Goal: Task Accomplishment & Management: Manage account settings

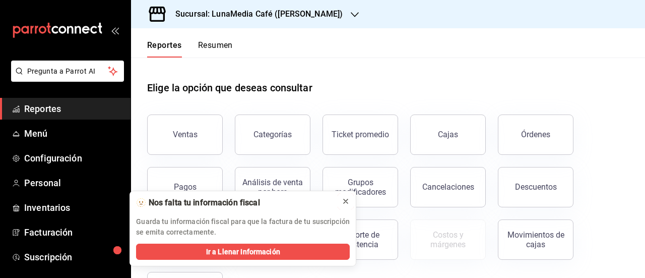
click at [346, 197] on icon at bounding box center [346, 201] width 8 height 8
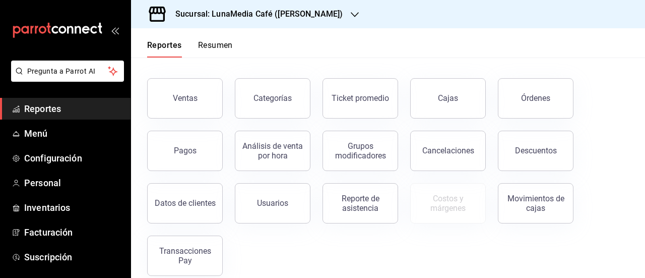
scroll to position [50, 0]
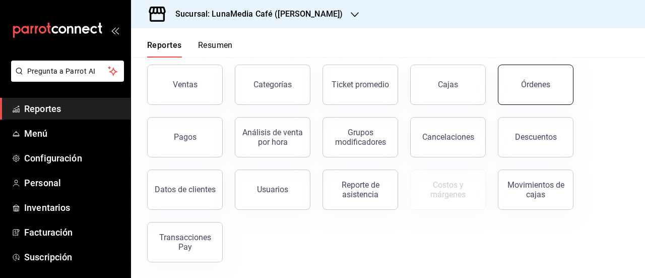
click at [512, 82] on button "Órdenes" at bounding box center [536, 84] width 76 height 40
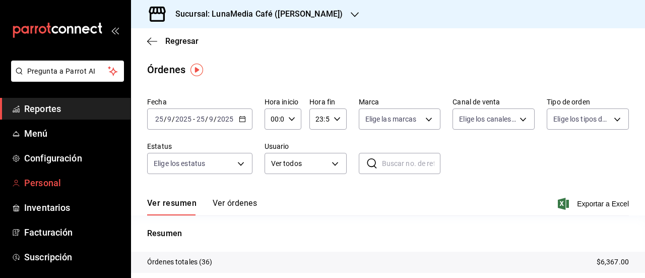
click at [41, 185] on span "Personal" at bounding box center [73, 183] width 98 height 14
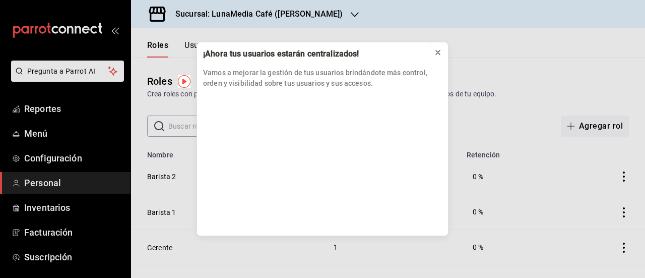
click at [434, 50] on icon at bounding box center [438, 52] width 8 height 8
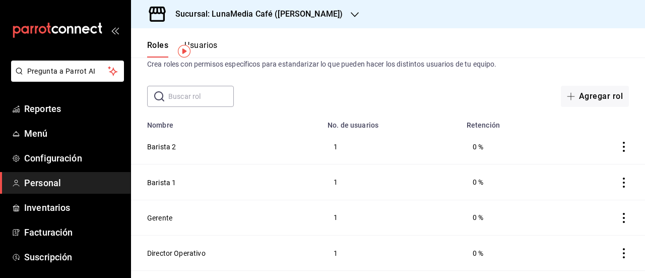
scroll to position [56, 0]
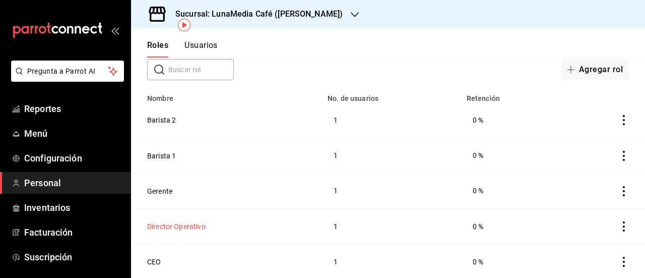
click at [167, 226] on button "Director Operativo" at bounding box center [176, 226] width 58 height 10
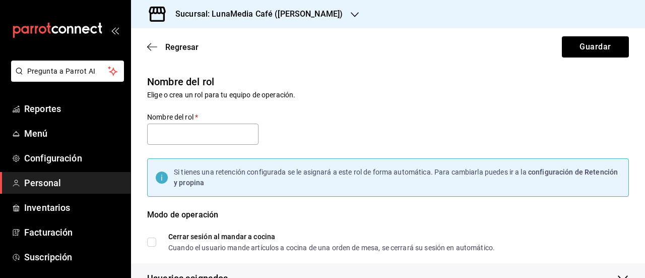
type input "Director Operativo"
checkbox input "true"
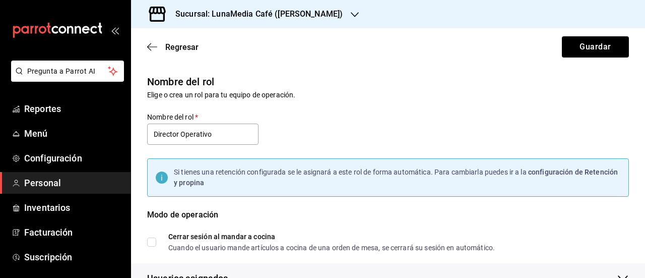
checkbox input "true"
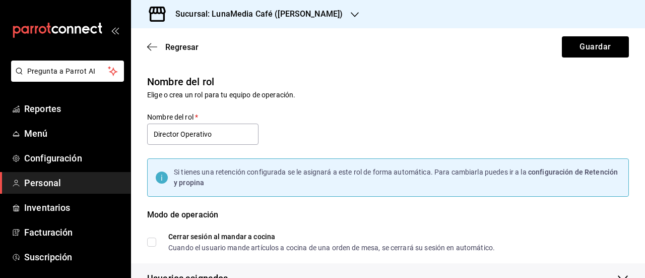
checkbox input "true"
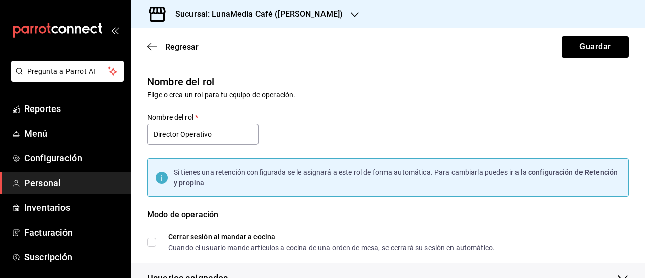
checkbox input "true"
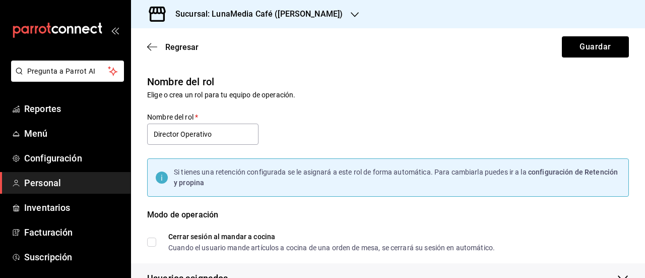
checkbox input "true"
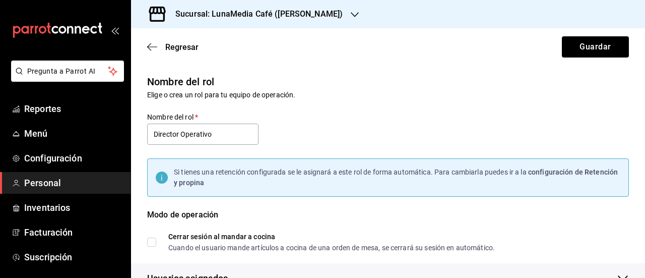
checkbox input "true"
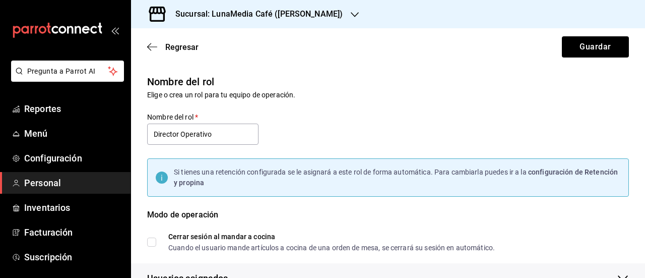
checkbox input "true"
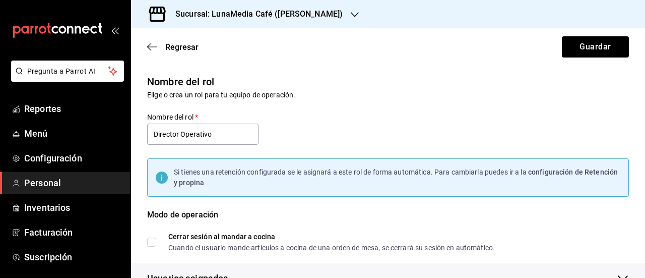
checkbox input "true"
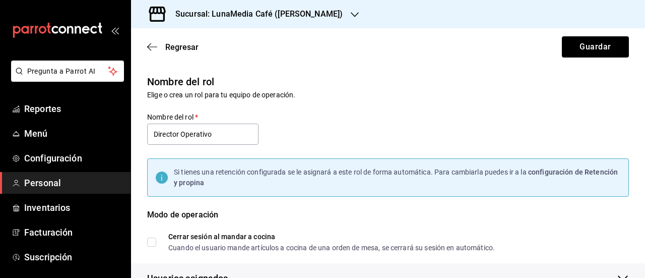
checkbox input "true"
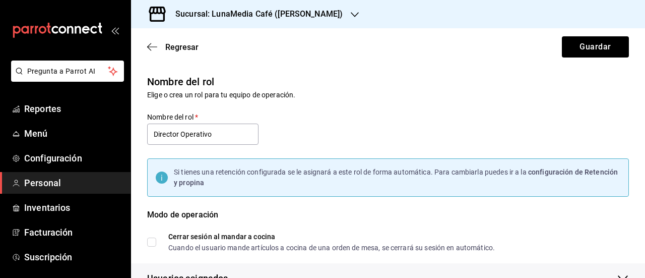
checkbox input "true"
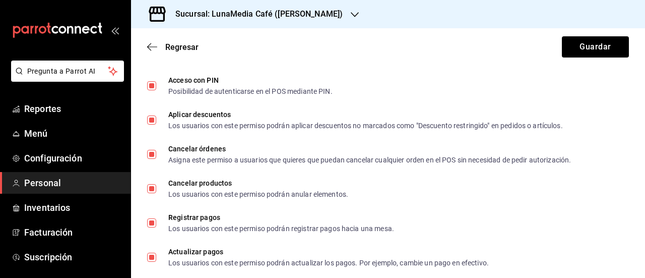
scroll to position [504, 0]
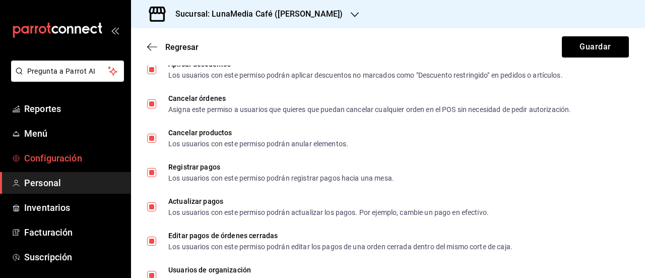
click at [52, 162] on span "Configuración" at bounding box center [73, 158] width 98 height 14
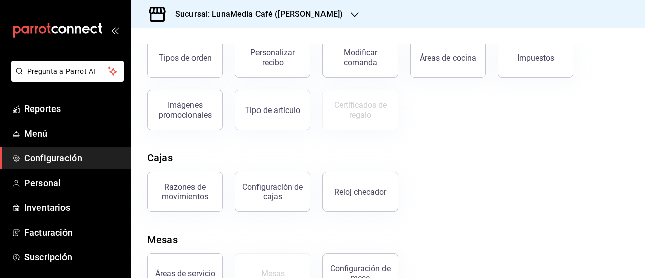
scroll to position [233, 0]
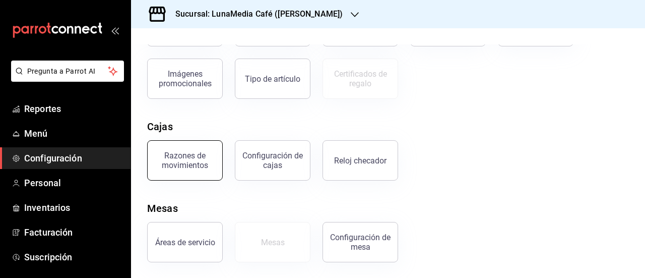
click at [184, 175] on button "Razones de movimientos" at bounding box center [185, 160] width 76 height 40
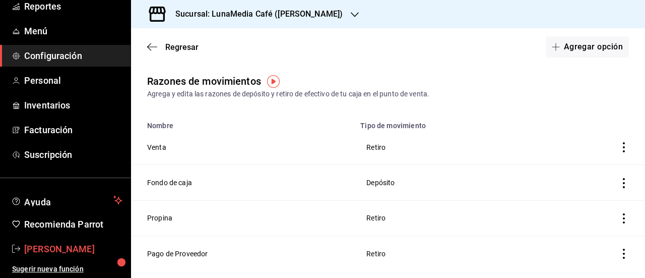
scroll to position [2, 0]
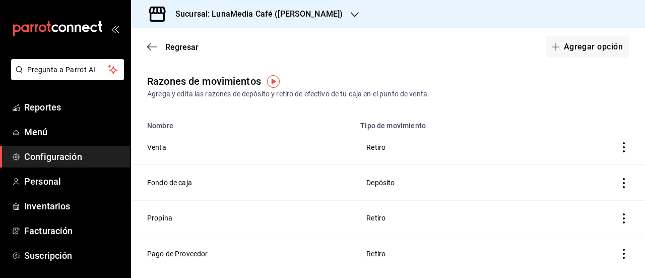
click at [60, 161] on span "Configuración" at bounding box center [73, 157] width 98 height 14
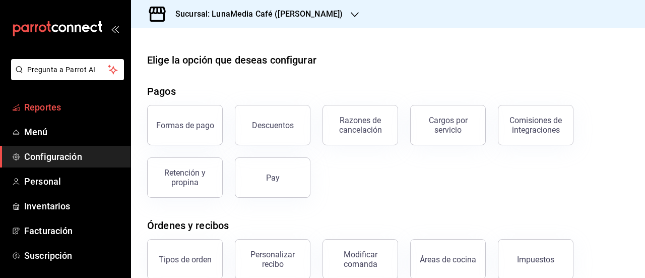
click at [58, 110] on span "Reportes" at bounding box center [73, 107] width 98 height 14
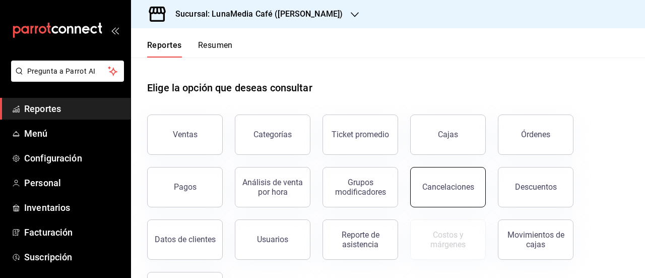
click at [453, 185] on div "Cancelaciones" at bounding box center [448, 187] width 52 height 10
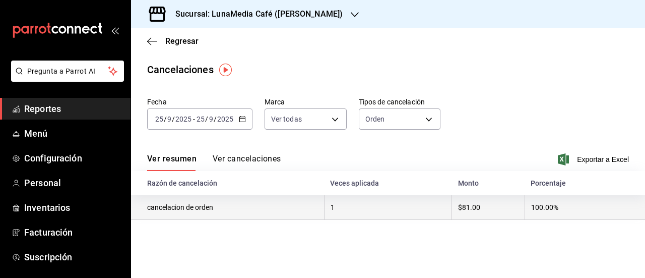
click at [206, 210] on th "cancelacion de orden" at bounding box center [227, 207] width 193 height 25
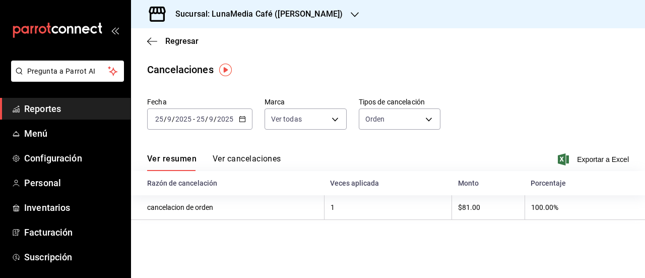
click at [221, 75] on img "button" at bounding box center [225, 69] width 13 height 13
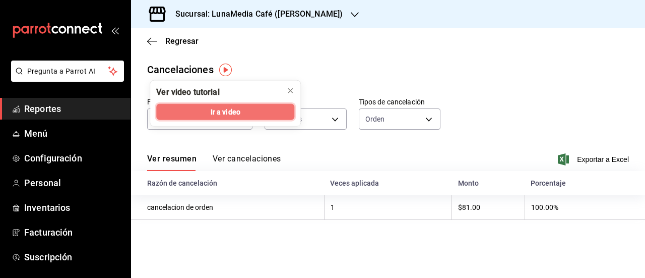
click at [249, 117] on button "Ir a video" at bounding box center [225, 112] width 138 height 16
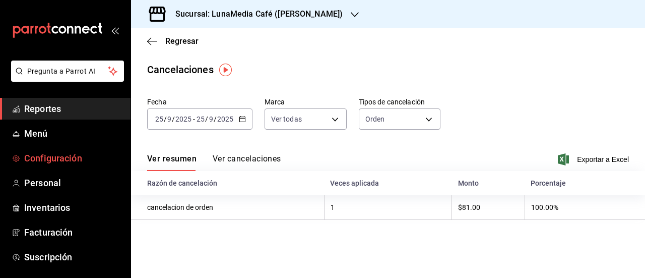
click at [48, 162] on span "Configuración" at bounding box center [73, 158] width 98 height 14
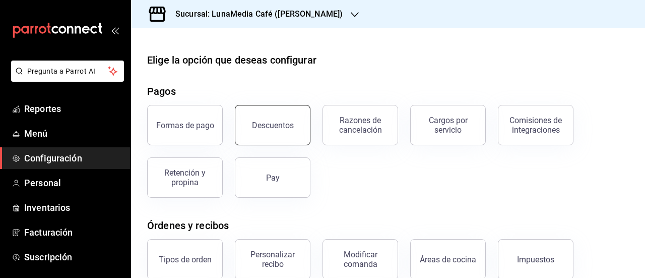
click at [244, 125] on button "Descuentos" at bounding box center [273, 125] width 76 height 40
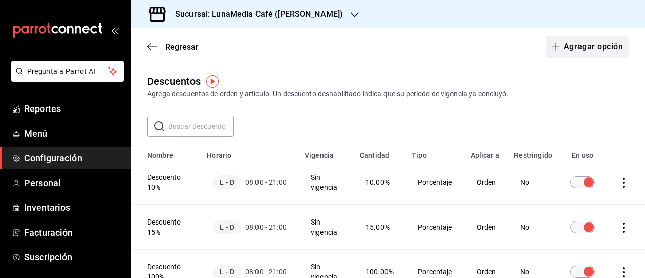
click at [555, 53] on button "Agregar opción" at bounding box center [587, 46] width 83 height 21
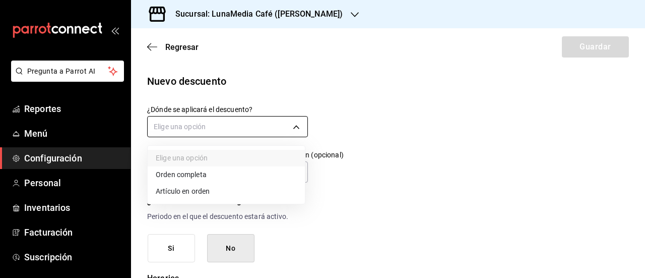
click at [253, 133] on body "Pregunta a Parrot AI Reportes Menú Configuración Personal Inventarios Facturaci…" at bounding box center [322, 139] width 645 height 278
click at [253, 133] on div at bounding box center [322, 139] width 645 height 278
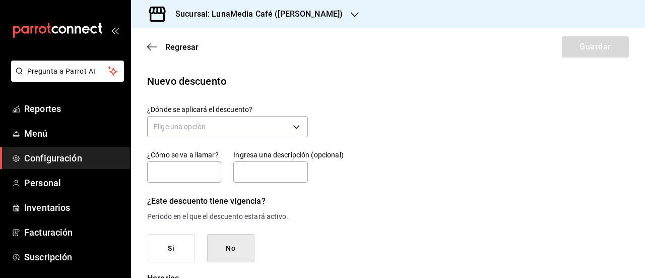
click at [146, 44] on div "Regresar Guardar" at bounding box center [388, 46] width 514 height 37
click at [163, 47] on span "Regresar" at bounding box center [172, 47] width 51 height 10
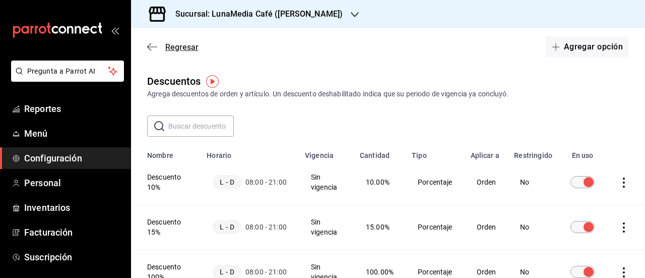
click at [177, 47] on span "Regresar" at bounding box center [181, 47] width 33 height 10
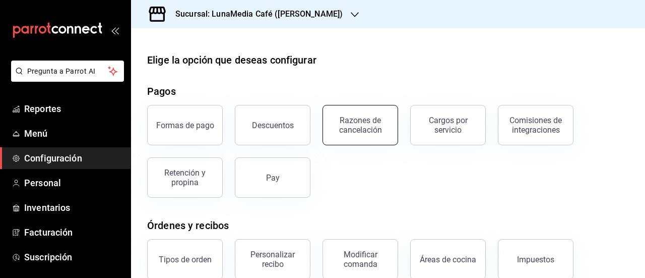
click at [372, 134] on div "Razones de cancelación" at bounding box center [360, 124] width 62 height 19
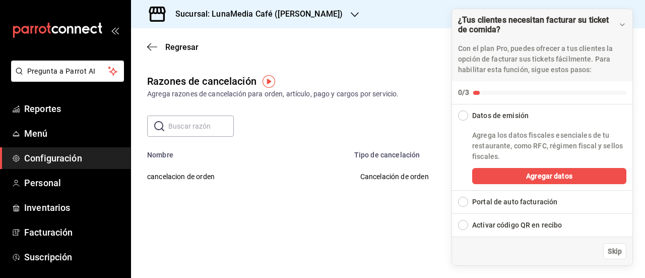
click at [365, 221] on div "Razones de cancelación Agrega razones de cancelación para orden, artículo, pago…" at bounding box center [388, 154] width 514 height 160
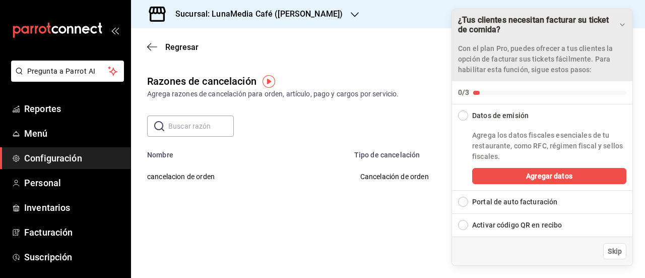
click at [621, 26] on icon "Drag to move checklist" at bounding box center [622, 25] width 8 height 8
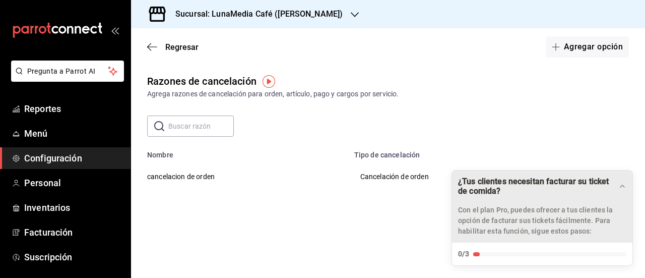
click at [169, 173] on td "cancelacion de orden" at bounding box center [239, 176] width 217 height 35
click at [573, 49] on button "Agregar opción" at bounding box center [587, 46] width 83 height 21
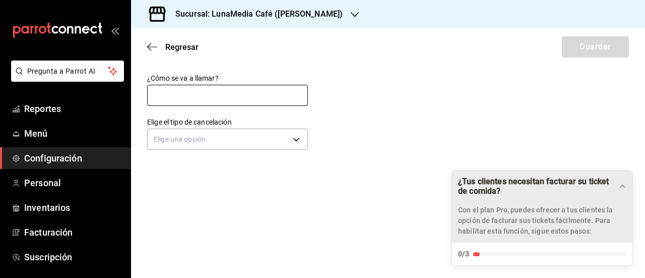
click at [166, 98] on input "text" at bounding box center [227, 95] width 161 height 21
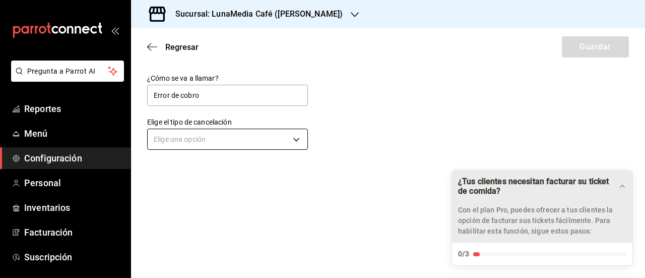
type input "Error de cobro"
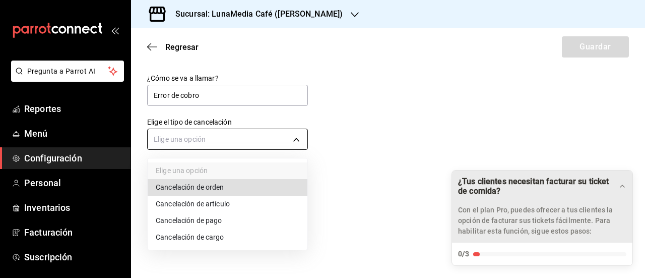
click at [180, 132] on body "Pregunta a Parrot AI Reportes Menú Configuración Personal Inventarios Facturaci…" at bounding box center [322, 139] width 645 height 278
click at [227, 223] on li "Cancelación de pago" at bounding box center [228, 220] width 160 height 17
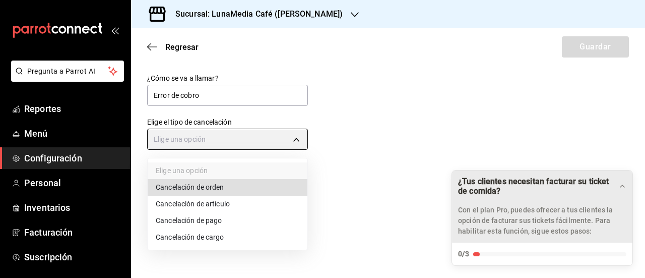
type input "ORDER_PAYMENT"
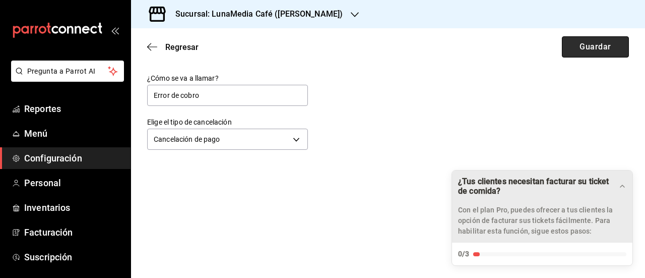
click at [592, 44] on button "Guardar" at bounding box center [595, 46] width 67 height 21
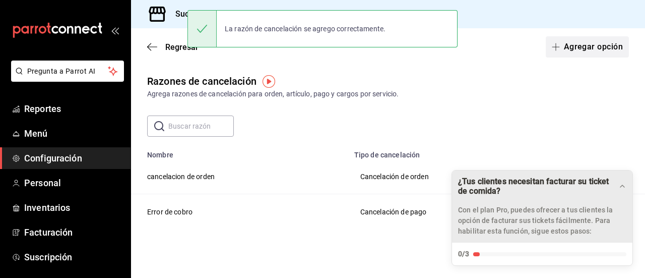
click at [557, 50] on button "Agregar opción" at bounding box center [587, 46] width 83 height 21
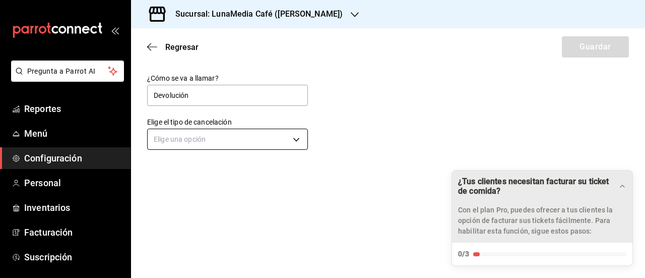
type input "Devolución"
click at [252, 145] on body "Pregunta a Parrot AI Reportes Menú Configuración Personal Inventarios Facturaci…" at bounding box center [322, 139] width 645 height 278
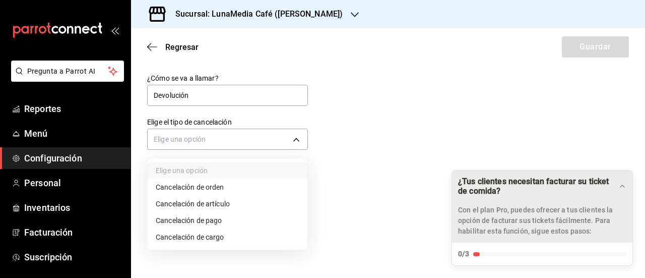
click at [235, 219] on li "Cancelación de pago" at bounding box center [228, 220] width 160 height 17
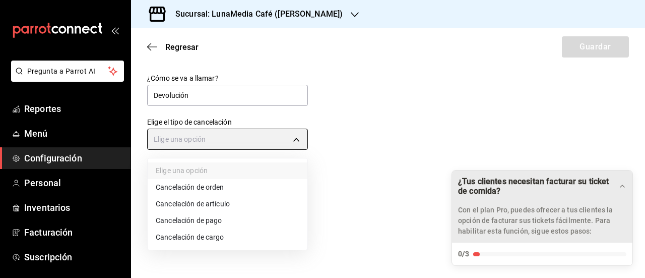
type input "ORDER_PAYMENT"
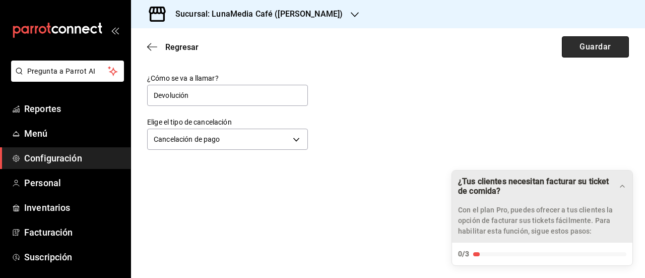
click at [589, 45] on button "Guardar" at bounding box center [595, 46] width 67 height 21
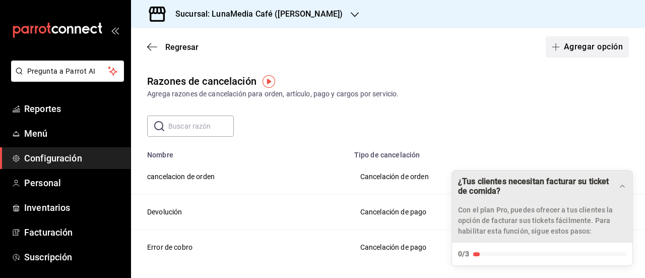
click at [589, 44] on button "Agregar opción" at bounding box center [587, 46] width 83 height 21
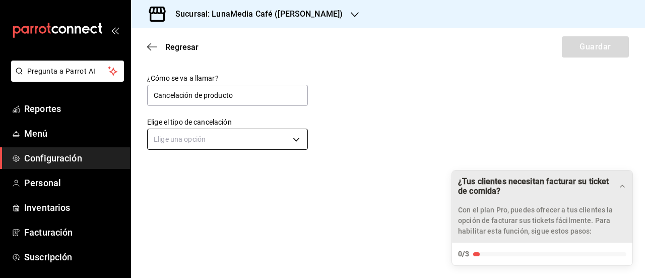
type input "Cancelación de producto"
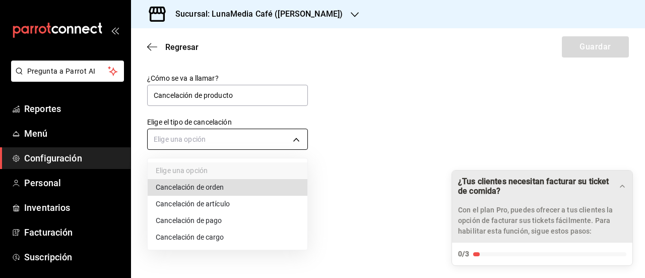
click at [248, 138] on body "Pregunta a Parrot AI Reportes Menú Configuración Personal Inventarios Facturaci…" at bounding box center [322, 139] width 645 height 278
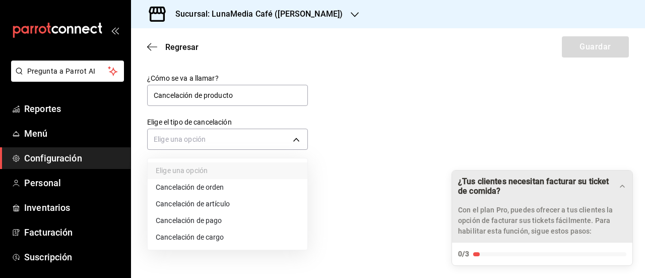
click at [235, 202] on li "Cancelación de artículo" at bounding box center [228, 204] width 160 height 17
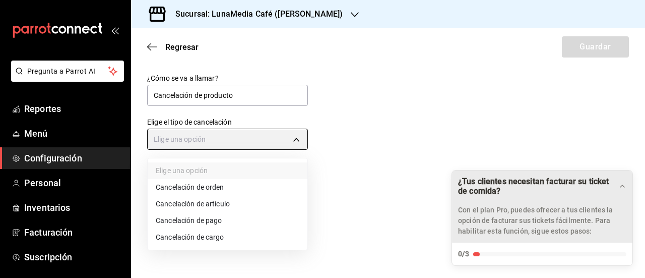
type input "ORDER_ITEM"
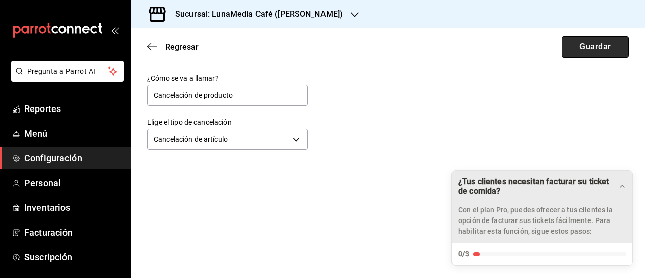
click at [580, 41] on button "Guardar" at bounding box center [595, 46] width 67 height 21
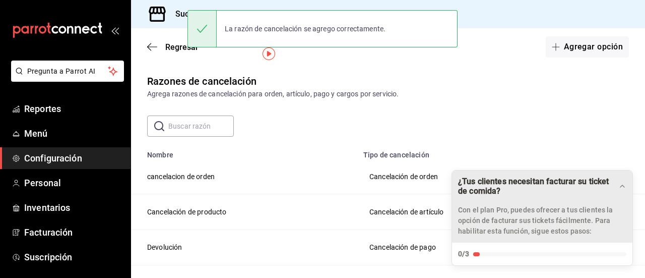
scroll to position [50, 0]
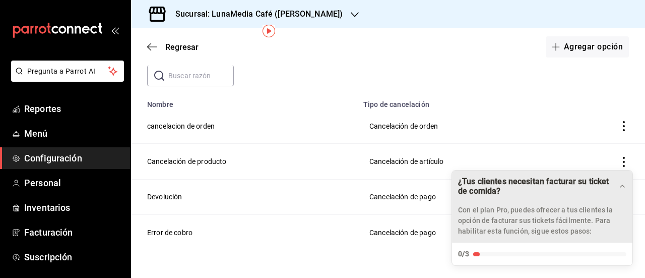
click at [619, 125] on icon "actions" at bounding box center [624, 126] width 10 height 10
click at [518, 97] on div at bounding box center [322, 139] width 645 height 278
click at [619, 124] on icon "actions" at bounding box center [624, 126] width 10 height 10
click at [580, 126] on span "Eliminar" at bounding box center [580, 126] width 26 height 8
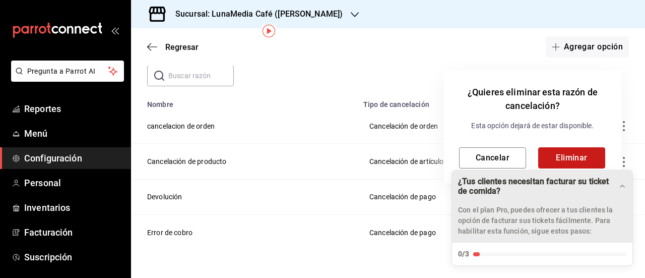
drag, startPoint x: 556, startPoint y: 156, endPoint x: 547, endPoint y: 154, distance: 9.3
click at [556, 156] on button "Eliminar" at bounding box center [571, 157] width 67 height 21
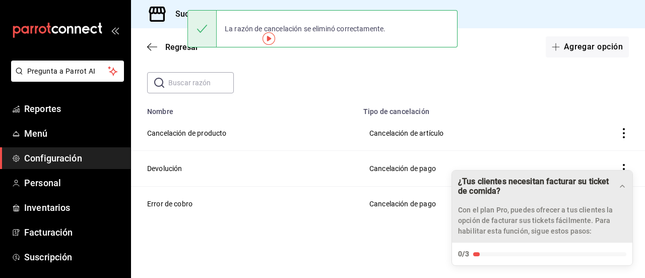
scroll to position [42, 0]
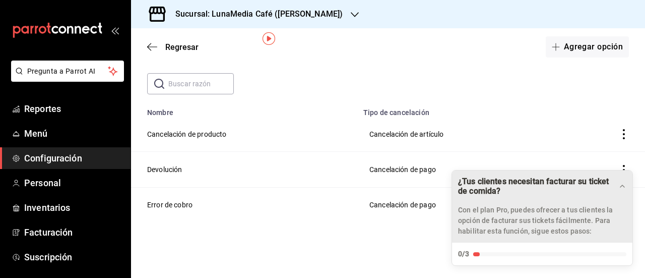
click at [88, 157] on span "Configuración" at bounding box center [73, 158] width 98 height 14
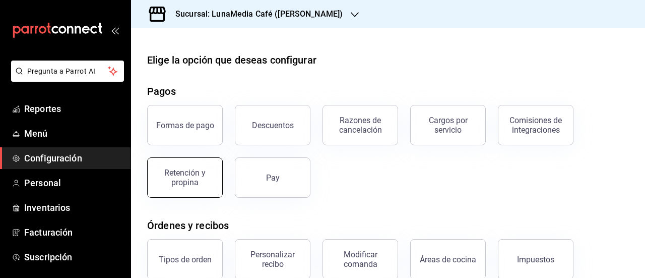
click at [186, 176] on div "Retención y propina" at bounding box center [185, 177] width 62 height 19
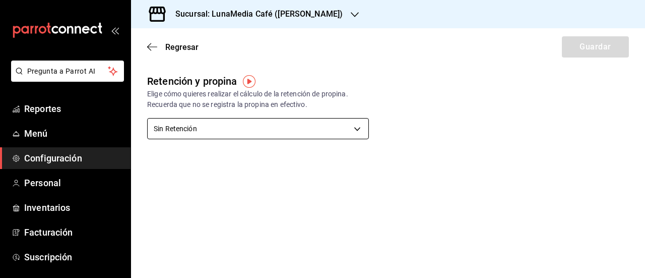
click at [278, 133] on body "Pregunta a Parrot AI Reportes Menú Configuración Personal Inventarios Facturaci…" at bounding box center [322, 139] width 645 height 278
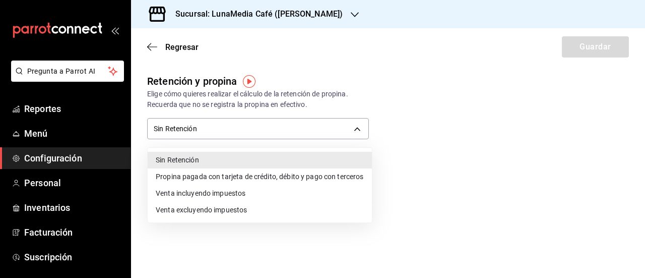
click at [232, 163] on li "Sin Retención" at bounding box center [260, 160] width 224 height 17
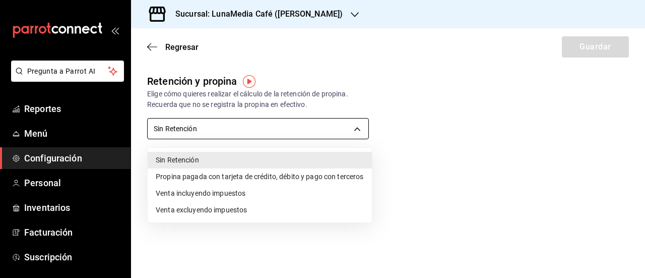
click at [291, 130] on body "Pregunta a Parrot AI Reportes Menú Configuración Personal Inventarios Facturaci…" at bounding box center [322, 139] width 645 height 278
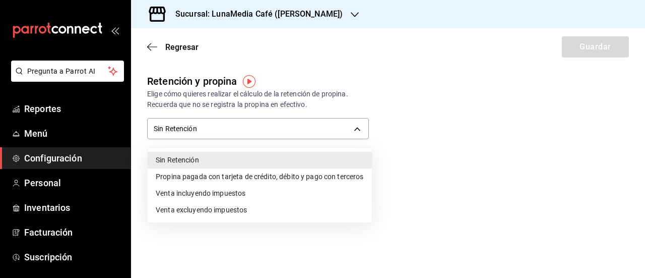
click at [477, 128] on div at bounding box center [322, 139] width 645 height 278
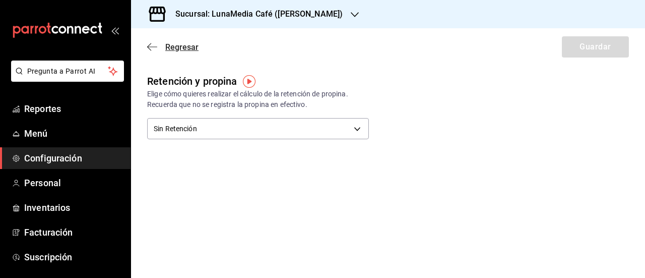
click at [175, 47] on span "Regresar" at bounding box center [181, 47] width 33 height 10
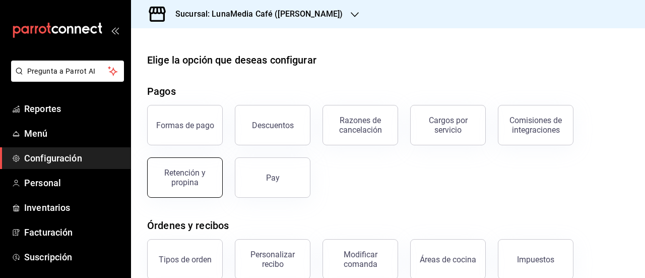
click at [202, 186] on div "Retención y propina" at bounding box center [185, 177] width 62 height 19
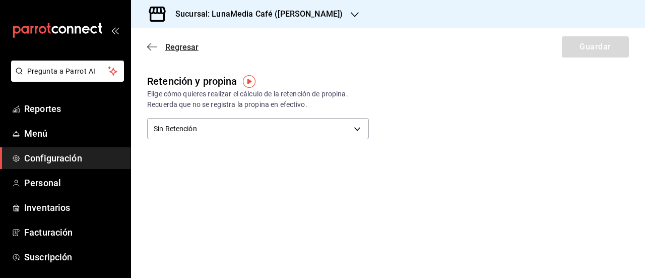
click at [187, 42] on span "Regresar" at bounding box center [181, 47] width 33 height 10
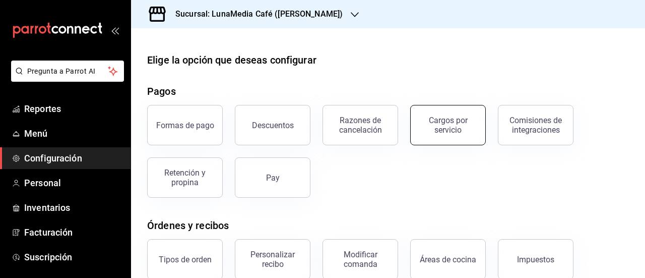
click at [459, 135] on button "Cargos por servicio" at bounding box center [448, 125] width 76 height 40
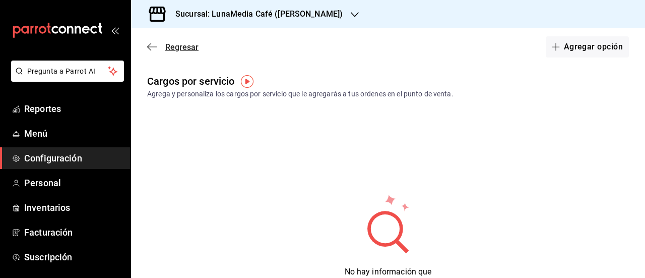
click at [174, 46] on span "Regresar" at bounding box center [181, 47] width 33 height 10
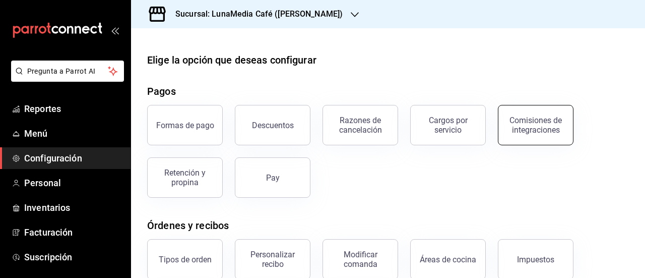
click at [549, 135] on button "Comisiones de integraciones" at bounding box center [536, 125] width 76 height 40
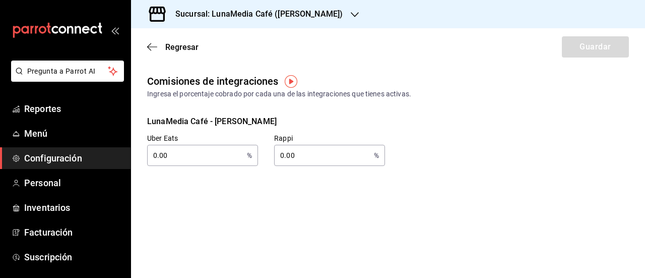
click at [181, 53] on div "Regresar Guardar" at bounding box center [388, 46] width 514 height 37
click at [179, 46] on span "Regresar" at bounding box center [181, 47] width 33 height 10
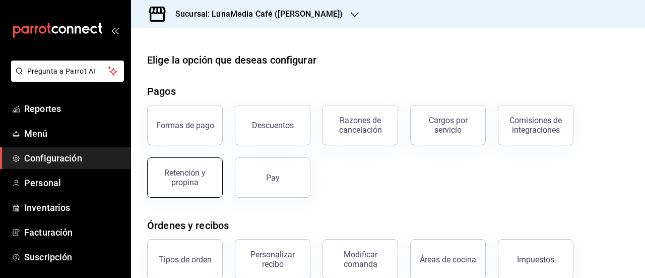
click at [192, 179] on div "Retención y propina" at bounding box center [185, 177] width 62 height 19
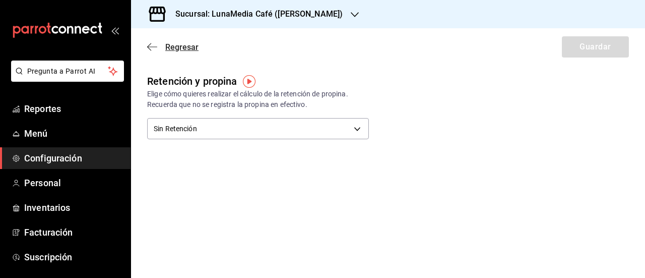
click at [191, 47] on span "Regresar" at bounding box center [181, 47] width 33 height 10
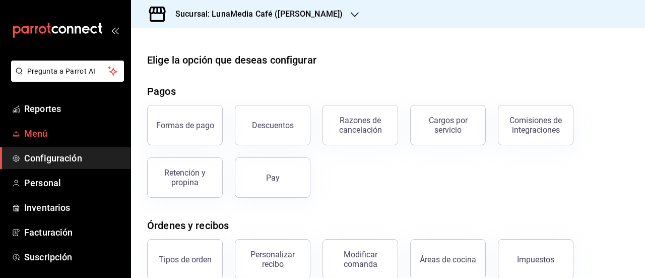
click at [45, 126] on link "Menú" at bounding box center [65, 133] width 131 height 22
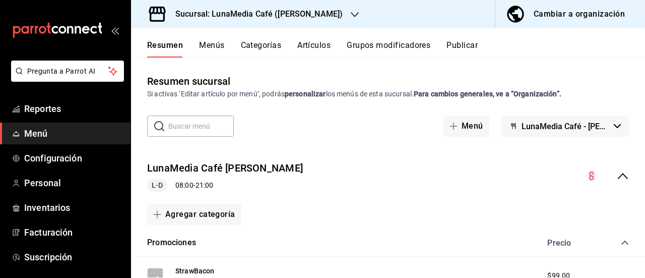
click at [316, 45] on button "Artículos" at bounding box center [313, 48] width 33 height 17
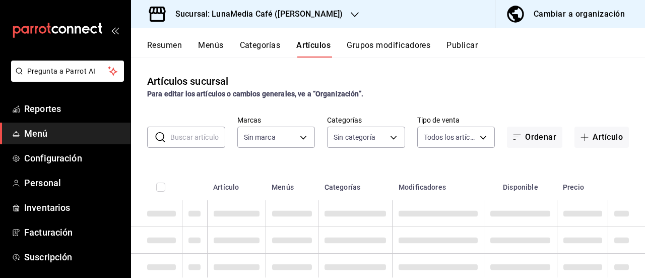
type input "55b5777a-a8f8-4194-81d5-7e3cda734f68"
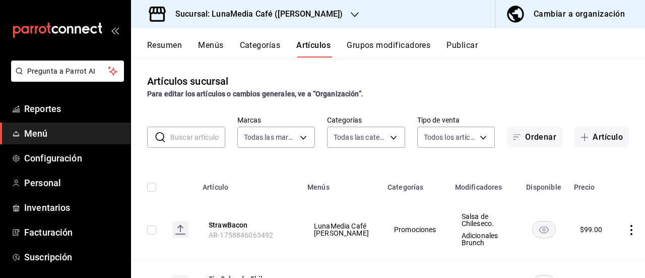
type input "831fc537-2c5d-4670-a818-dff4a59e811b,622fb036-7591-4a5a-b99c-1bb32aa12758,4a667…"
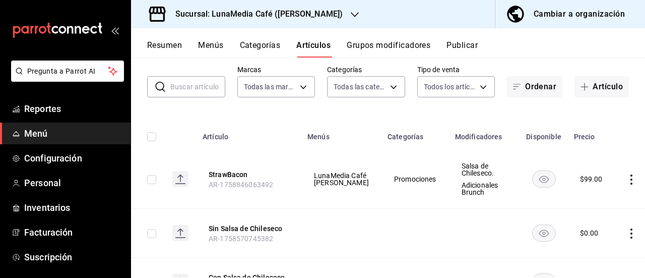
click at [626, 180] on icon "actions" at bounding box center [631, 179] width 10 height 10
click at [589, 240] on span "Eliminar" at bounding box center [586, 243] width 26 height 8
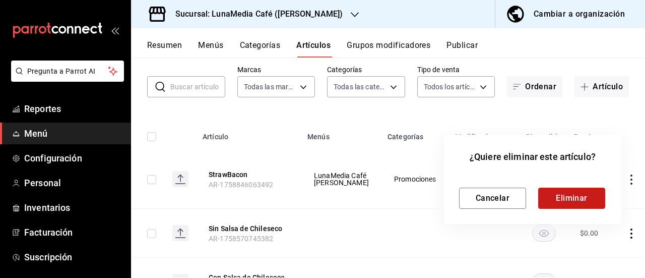
click at [584, 199] on button "Eliminar" at bounding box center [571, 197] width 67 height 21
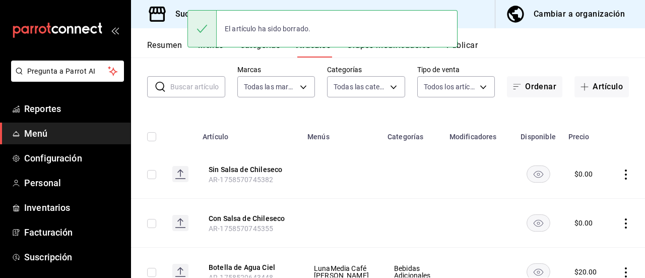
scroll to position [0, 0]
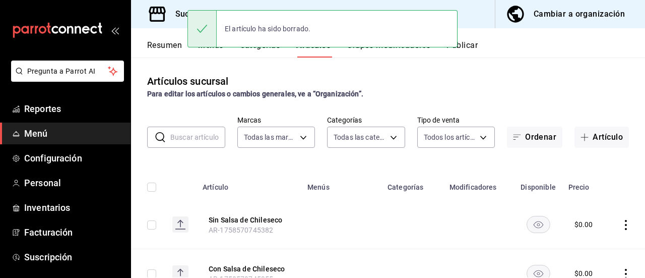
click at [401, 53] on button "Grupos modificadores" at bounding box center [389, 48] width 84 height 17
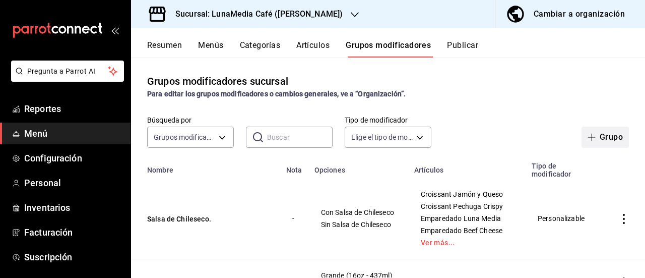
click at [595, 137] on button "Grupo" at bounding box center [605, 136] width 47 height 21
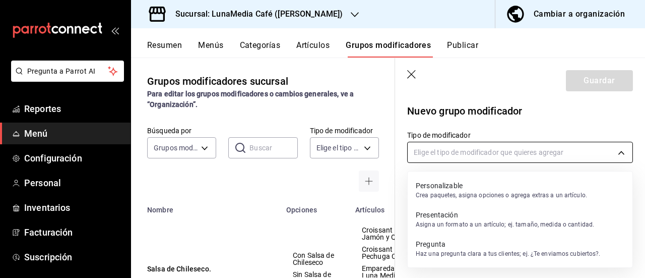
click at [426, 154] on body "Pregunta a Parrot AI Reportes Menú Configuración Personal Inventarios Facturaci…" at bounding box center [322, 139] width 645 height 278
click at [433, 192] on p "Crea paquetes, asigna opciones o agrega extras a un artículo." at bounding box center [501, 194] width 171 height 9
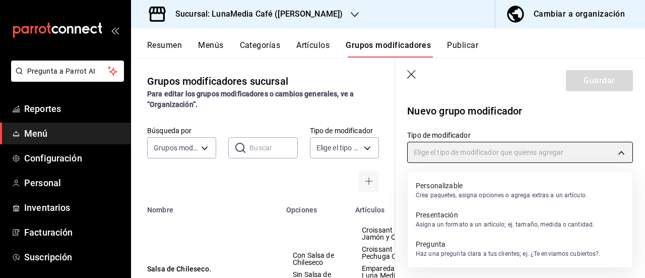
type input "CUSTOMIZABLE"
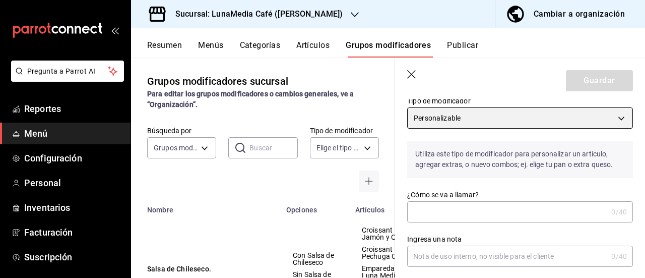
scroll to position [50, 0]
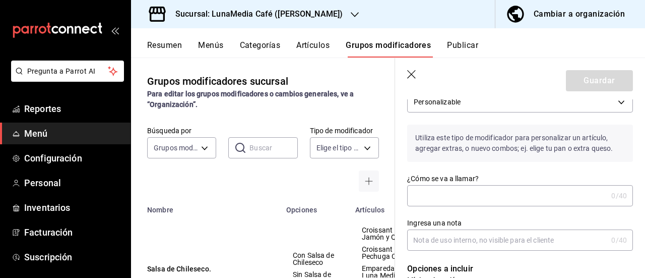
click at [427, 203] on input "¿Cómo se va a llamar?" at bounding box center [507, 195] width 200 height 20
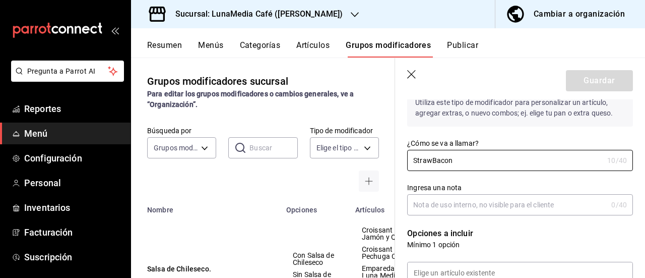
scroll to position [202, 0]
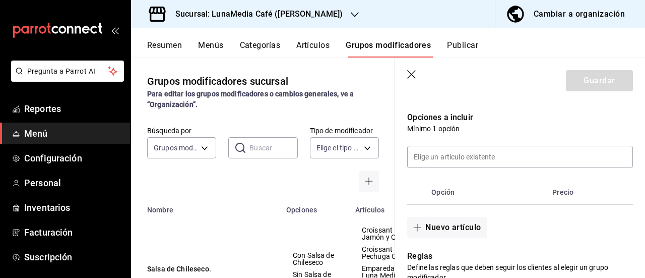
type input "StrawBacon"
click at [485, 190] on th "Opción" at bounding box center [487, 192] width 121 height 24
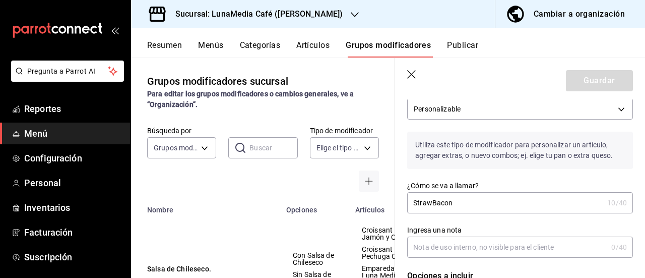
scroll to position [0, 0]
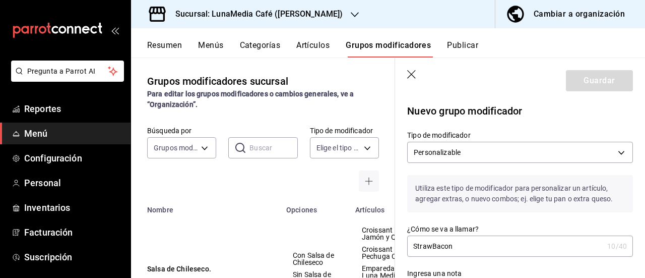
click at [408, 73] on icon "button" at bounding box center [412, 75] width 10 height 10
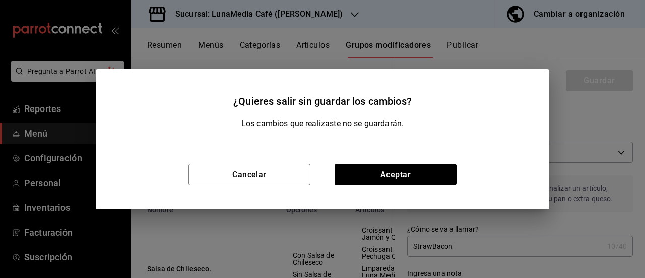
drag, startPoint x: 372, startPoint y: 172, endPoint x: 486, endPoint y: 201, distance: 117.4
click at [372, 171] on button "Aceptar" at bounding box center [396, 174] width 122 height 21
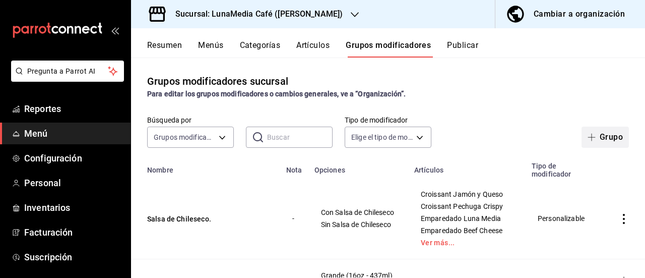
click at [596, 141] on button "Grupo" at bounding box center [605, 136] width 47 height 21
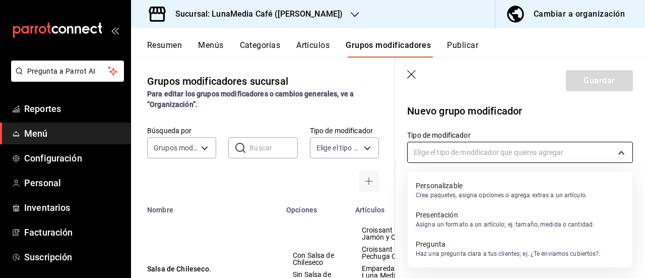
click at [480, 155] on body "Pregunta a Parrot AI Reportes Menú Configuración Personal Inventarios Facturaci…" at bounding box center [322, 139] width 645 height 278
click at [413, 77] on div at bounding box center [322, 139] width 645 height 278
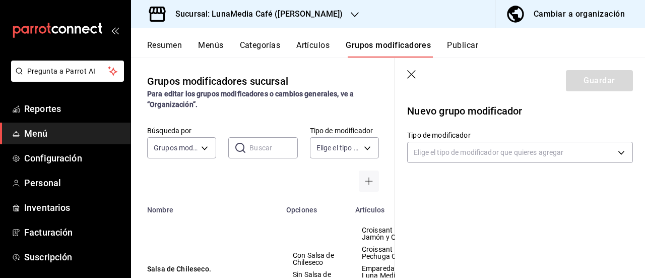
click at [414, 77] on icon "button" at bounding box center [411, 74] width 9 height 9
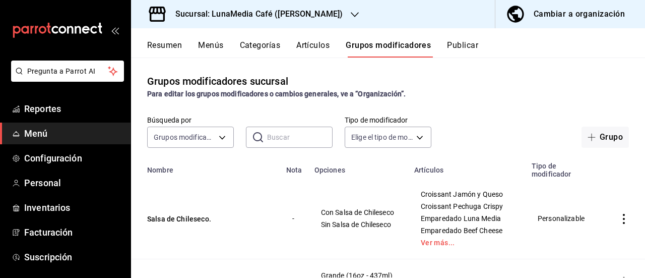
click at [260, 44] on button "Categorías" at bounding box center [260, 48] width 41 height 17
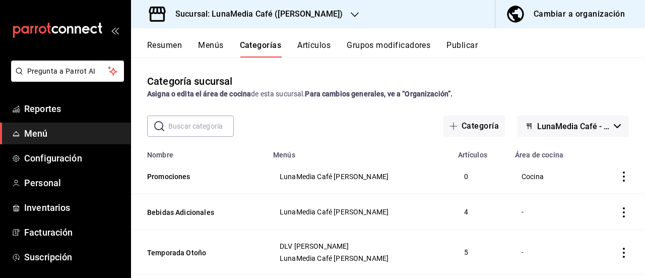
click at [324, 44] on button "Artículos" at bounding box center [313, 48] width 33 height 17
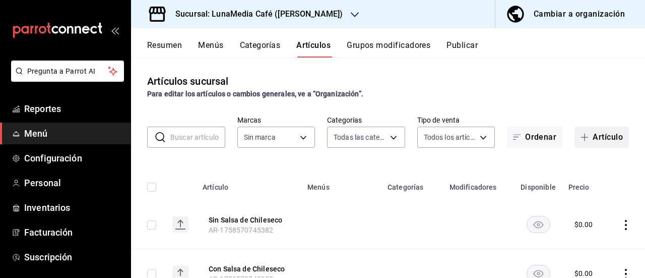
type input "831fc537-2c5d-4670-a818-dff4a59e811b,622fb036-7591-4a5a-b99c-1bb32aa12758,4a667…"
click at [591, 137] on button "Artículo" at bounding box center [601, 136] width 54 height 21
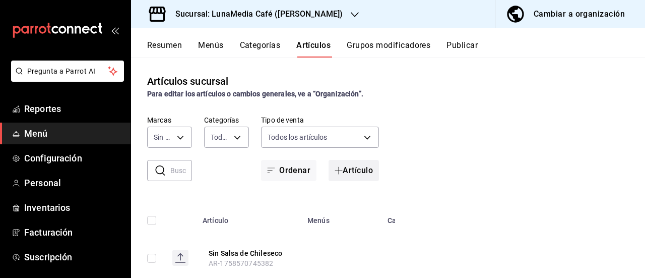
type input "55b5777a-a8f8-4194-81d5-7e3cda734f68"
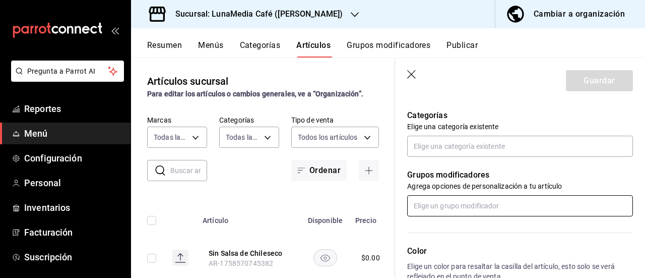
scroll to position [403, 0]
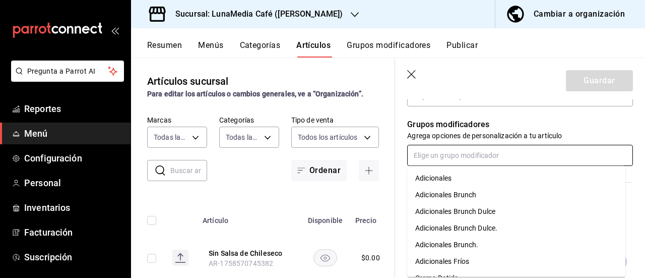
click at [442, 154] on input "text" at bounding box center [520, 155] width 226 height 21
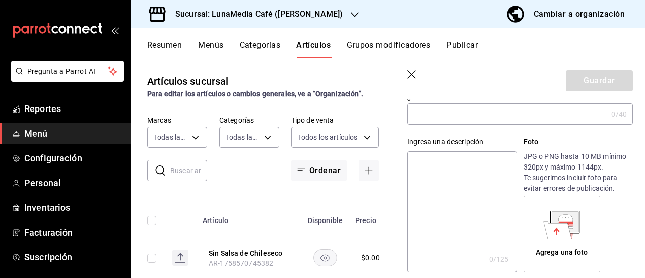
scroll to position [0, 0]
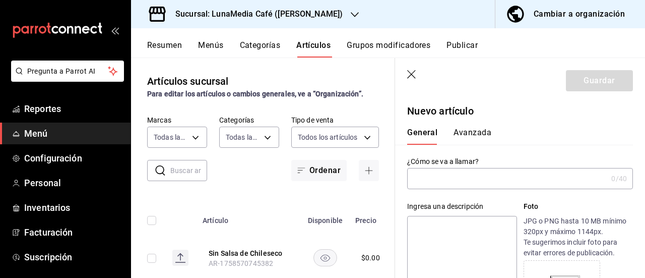
click at [463, 137] on button "Avanzada" at bounding box center [473, 135] width 38 height 17
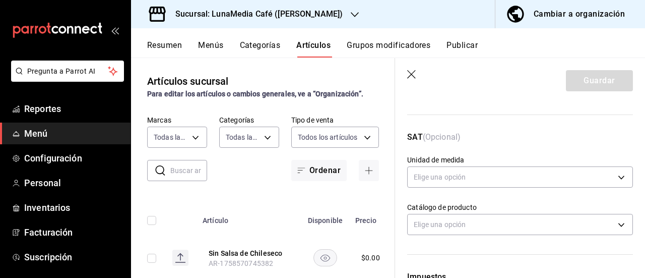
scroll to position [151, 0]
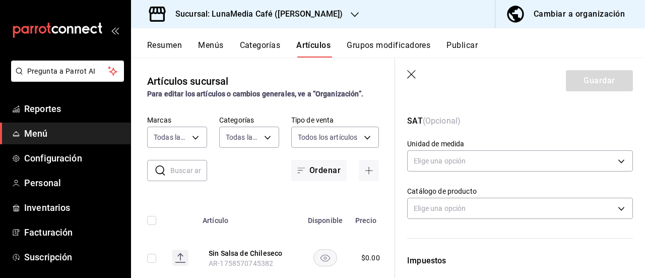
click at [408, 73] on icon "button" at bounding box center [412, 75] width 10 height 10
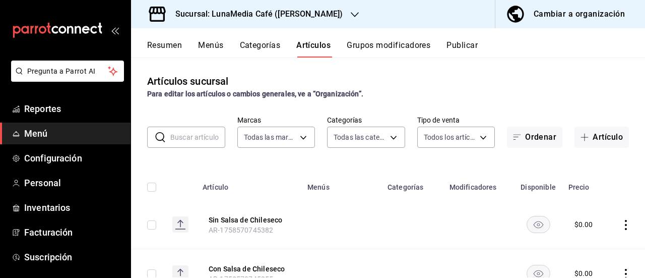
click at [213, 45] on button "Menús" at bounding box center [210, 48] width 25 height 17
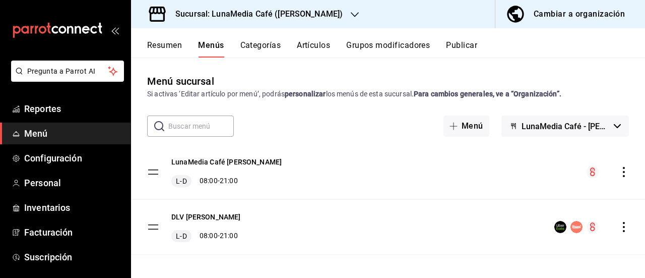
click at [161, 55] on button "Resumen" at bounding box center [164, 48] width 35 height 17
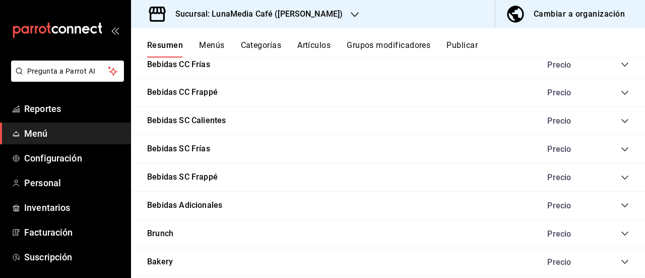
scroll to position [554, 0]
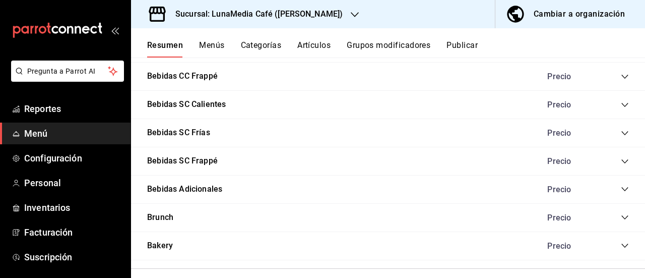
click at [621, 217] on icon "collapse-category-row" at bounding box center [624, 217] width 7 height 4
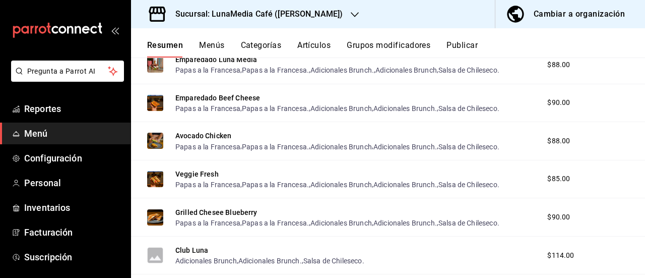
scroll to position [665, 0]
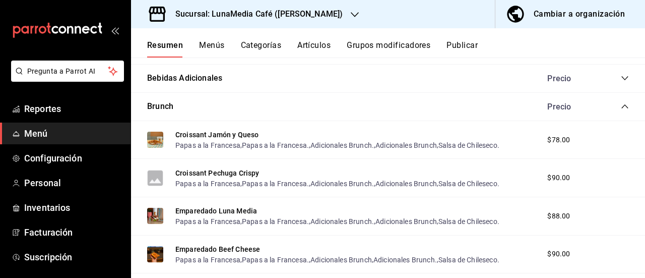
click at [621, 106] on icon "collapse-category-row" at bounding box center [625, 106] width 8 height 8
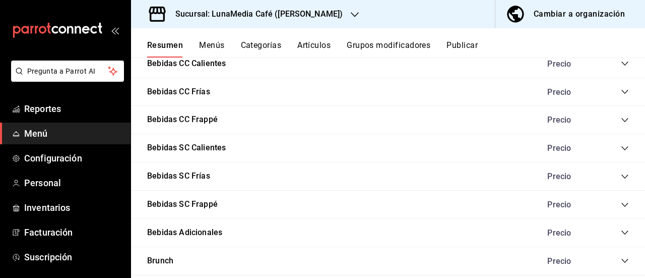
scroll to position [526, 0]
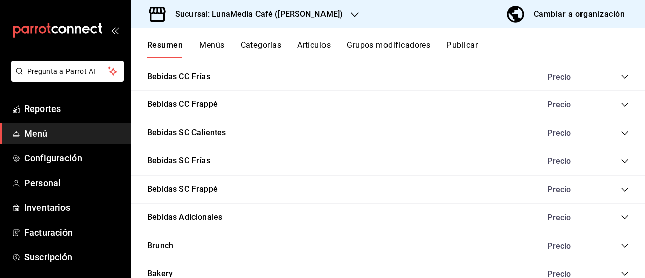
click at [621, 159] on icon "collapse-category-row" at bounding box center [625, 161] width 8 height 8
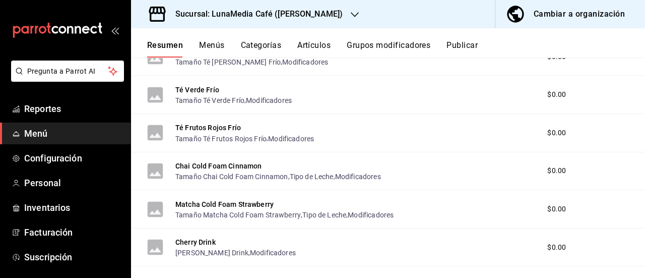
scroll to position [828, 0]
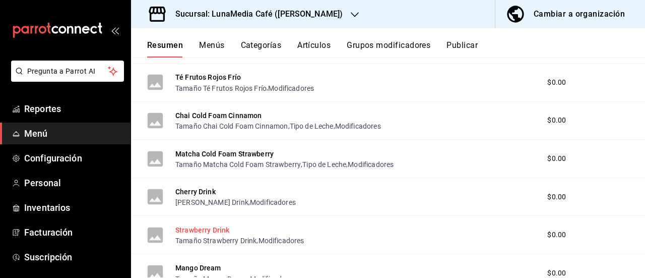
click at [207, 232] on button "Strawberry Drink" at bounding box center [202, 230] width 54 height 10
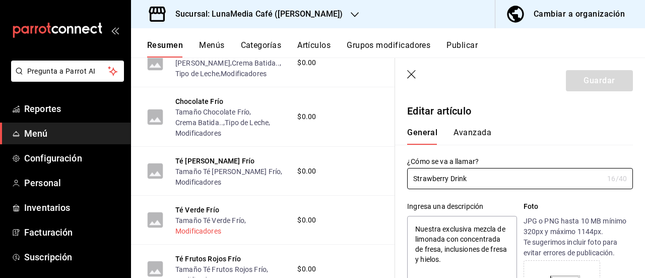
type textarea "x"
type input "$0.00"
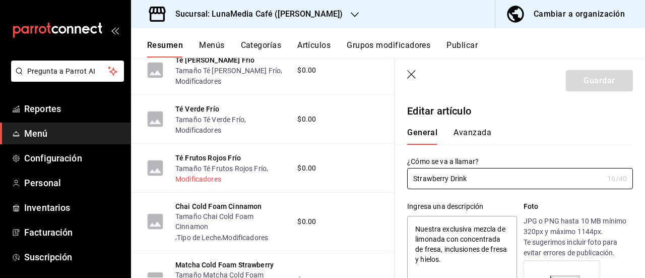
type textarea "x"
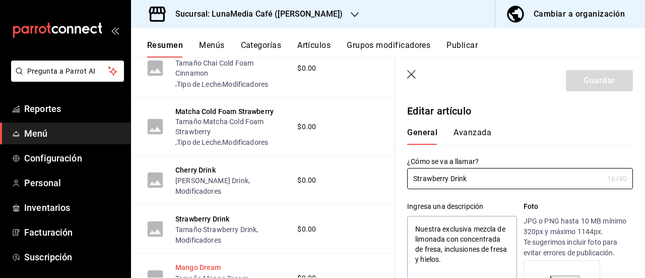
scroll to position [1131, 0]
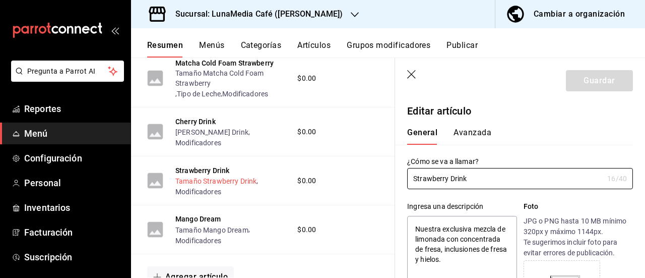
click at [200, 186] on button "Tamaño Strawberry Drink" at bounding box center [215, 181] width 81 height 10
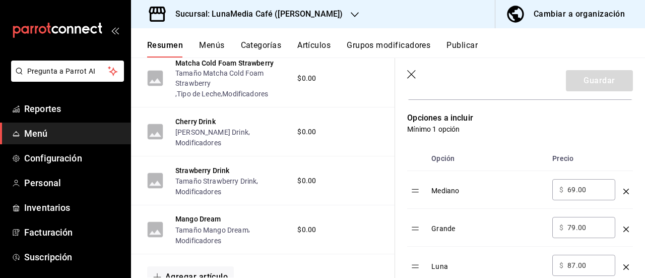
scroll to position [252, 0]
click at [415, 71] on icon "button" at bounding box center [412, 75] width 10 height 10
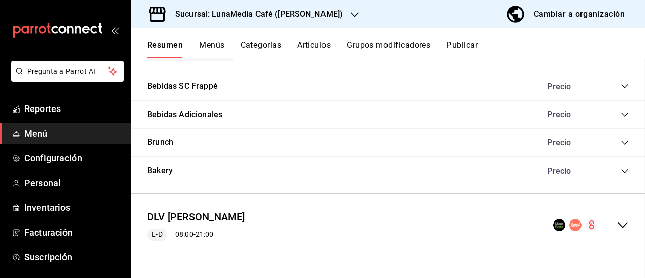
scroll to position [1093, 0]
click at [611, 143] on div "Precio" at bounding box center [583, 143] width 92 height 10
click at [621, 142] on icon "collapse-category-row" at bounding box center [625, 143] width 8 height 8
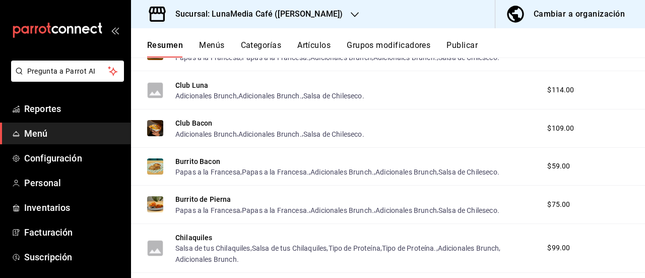
scroll to position [1395, 0]
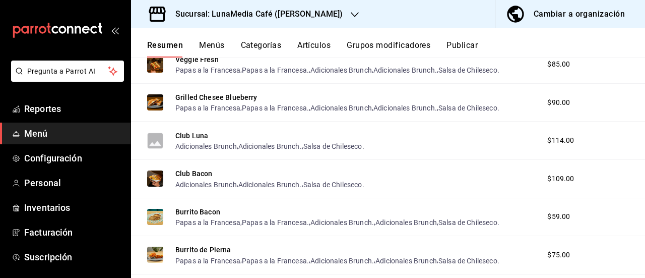
click at [219, 47] on button "Menús" at bounding box center [211, 48] width 25 height 17
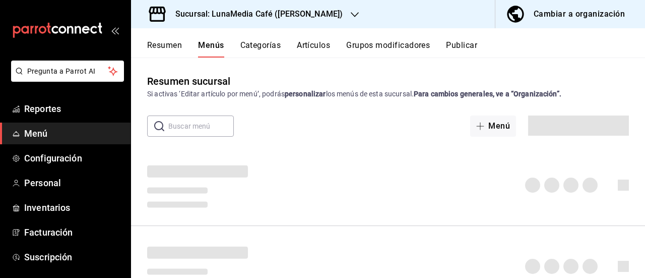
click at [275, 44] on button "Categorías" at bounding box center [260, 48] width 41 height 17
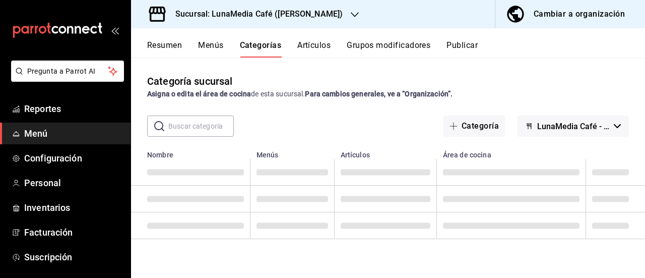
click at [150, 45] on button "Resumen" at bounding box center [164, 48] width 35 height 17
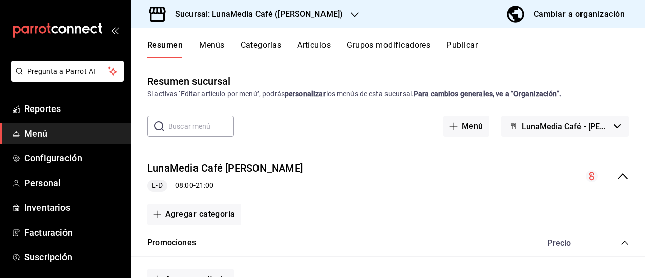
click at [308, 45] on button "Artículos" at bounding box center [313, 48] width 33 height 17
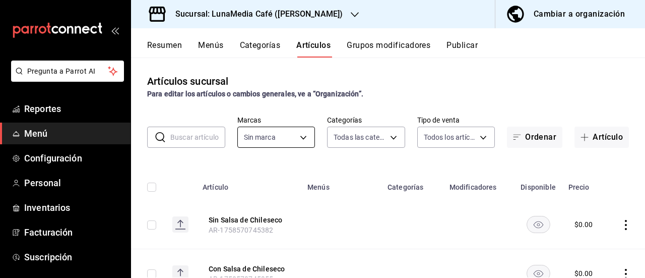
type input "831fc537-2c5d-4670-a818-dff4a59e811b,622fb036-7591-4a5a-b99c-1bb32aa12758,4a667…"
type input "55b5777a-a8f8-4194-81d5-7e3cda734f68"
click at [584, 138] on span "button" at bounding box center [586, 137] width 12 height 8
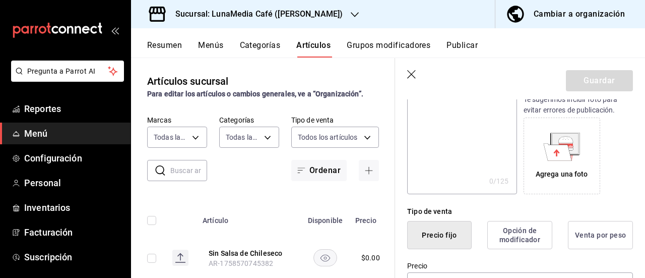
scroll to position [252, 0]
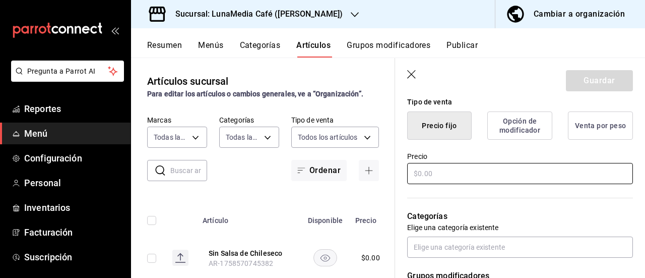
type input "Vaso Rehusable"
click at [434, 176] on input "text" at bounding box center [520, 173] width 226 height 21
type input "$49.00"
click at [471, 197] on div "Categorías Elige una categoría existente" at bounding box center [514, 221] width 238 height 72
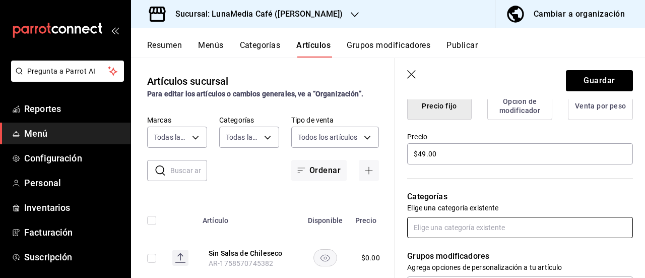
scroll to position [302, 0]
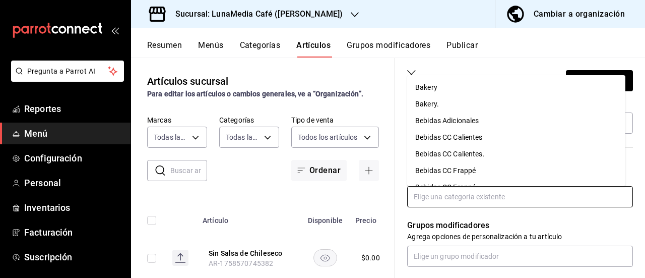
click at [473, 195] on input "text" at bounding box center [520, 196] width 226 height 21
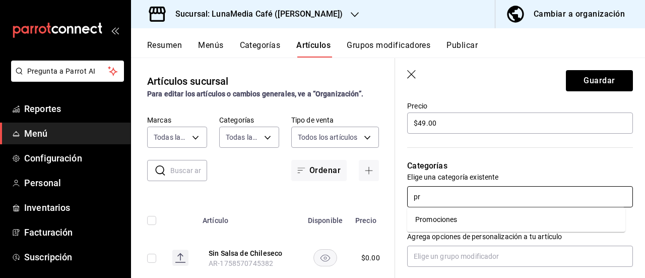
type input "pro"
click at [442, 221] on li "Promociones" at bounding box center [516, 219] width 218 height 17
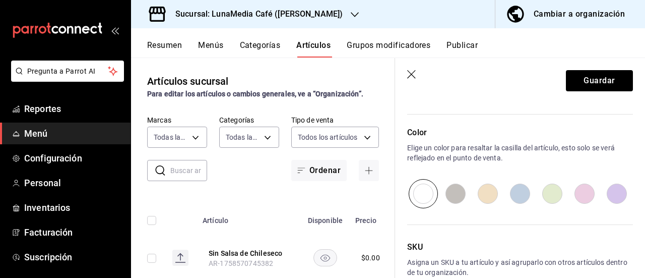
scroll to position [554, 0]
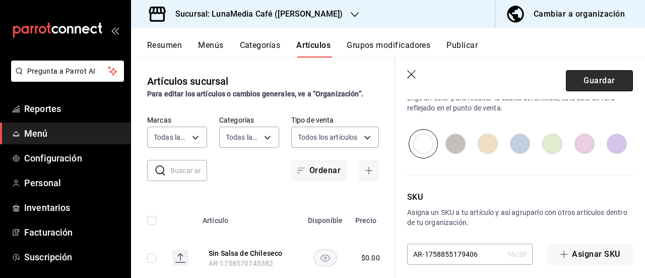
click at [599, 79] on button "Guardar" at bounding box center [599, 80] width 67 height 21
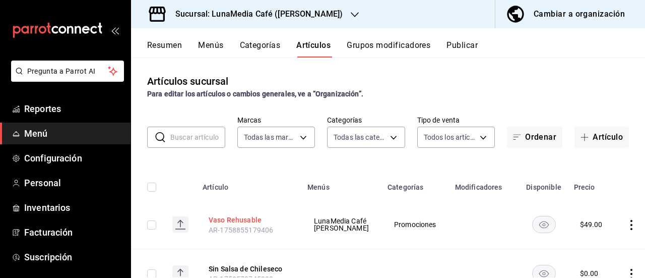
click at [234, 221] on button "Vaso Rehusable" at bounding box center [249, 220] width 81 height 10
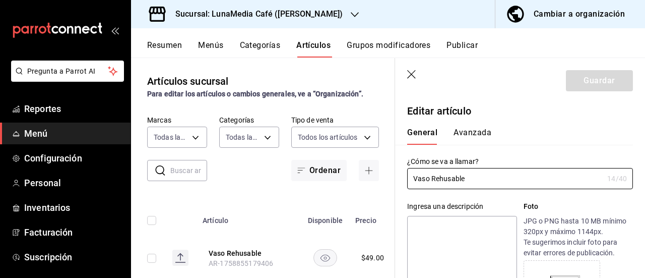
type input "$49.00"
drag, startPoint x: 466, startPoint y: 179, endPoint x: 439, endPoint y: 177, distance: 26.8
click at [439, 177] on input "Vaso Rehusable" at bounding box center [505, 178] width 196 height 20
type input "Vaso Reusable"
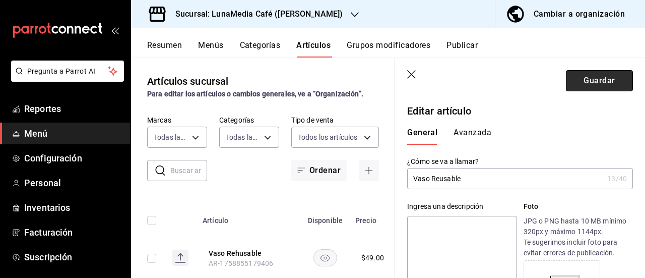
click at [584, 78] on button "Guardar" at bounding box center [599, 80] width 67 height 21
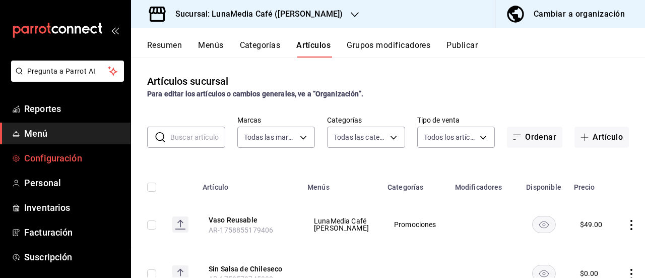
click at [52, 159] on span "Configuración" at bounding box center [73, 158] width 98 height 14
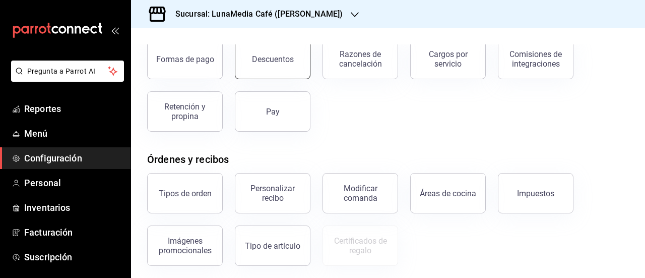
scroll to position [50, 0]
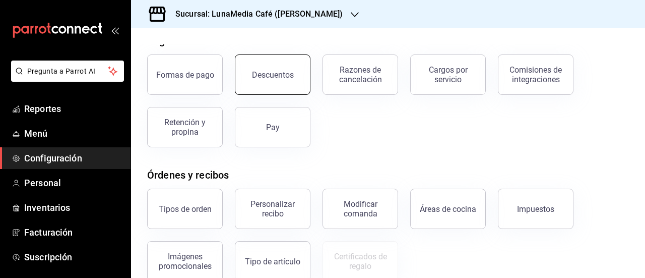
click at [274, 81] on button "Descuentos" at bounding box center [273, 74] width 76 height 40
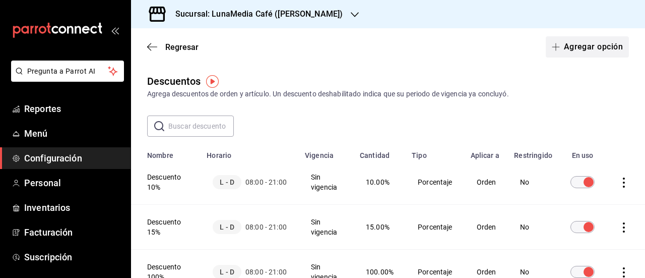
click at [570, 50] on button "Agregar opción" at bounding box center [587, 46] width 83 height 21
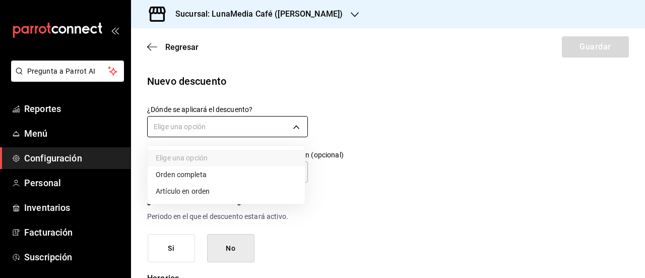
click at [201, 121] on body "Pregunta a Parrot AI Reportes Menú Configuración Personal Inventarios Facturaci…" at bounding box center [322, 139] width 645 height 278
click at [187, 176] on li "Orden completa" at bounding box center [226, 174] width 157 height 17
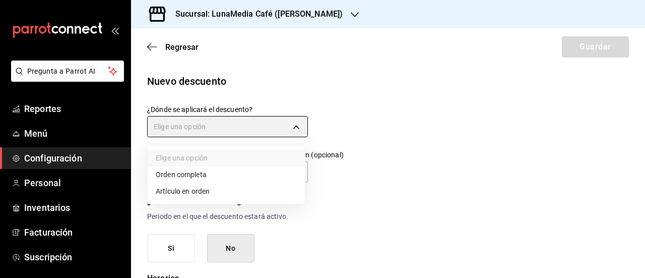
type input "ORDER"
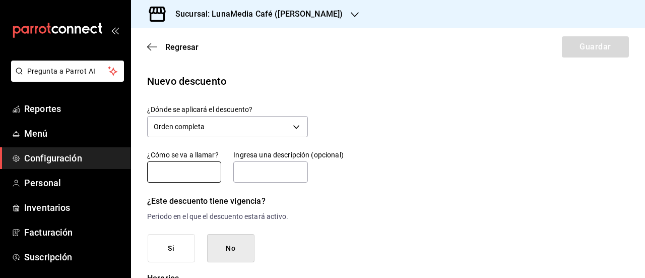
click at [177, 177] on input "text" at bounding box center [184, 171] width 74 height 21
click at [175, 173] on input "text" at bounding box center [184, 171] width 74 height 21
type input "D"
type input "StrawBacon"
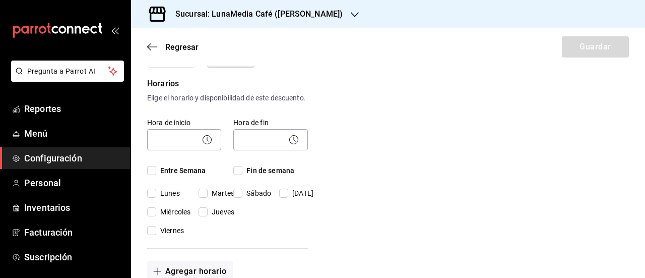
scroll to position [202, 0]
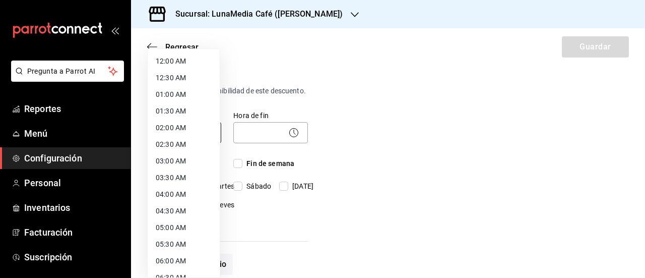
click at [179, 142] on body "Pregunta a Parrot AI Reportes Menú Configuración Personal Inventarios Facturaci…" at bounding box center [322, 139] width 645 height 278
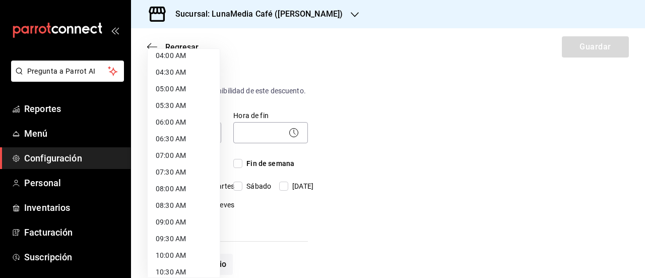
scroll to position [151, 0]
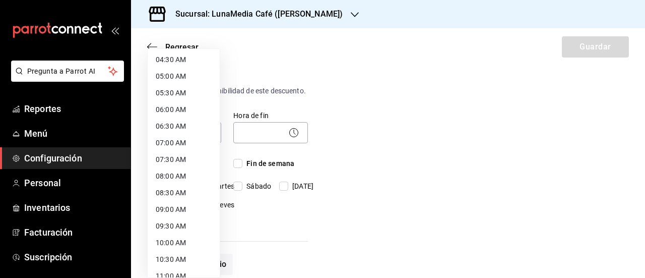
click at [169, 176] on li "08:00 AM" at bounding box center [184, 176] width 72 height 17
type input "08:00"
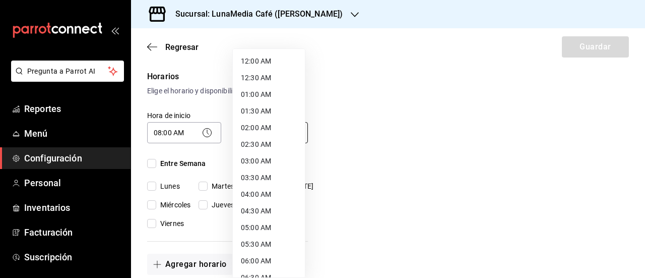
click at [252, 146] on body "Pregunta a Parrot AI Reportes Menú Configuración Personal Inventarios Facturaci…" at bounding box center [322, 139] width 645 height 278
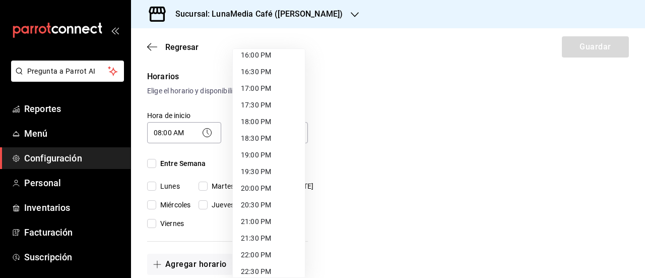
scroll to position [554, 0]
click at [258, 207] on li "21:00 PM" at bounding box center [269, 205] width 72 height 17
type input "21:00"
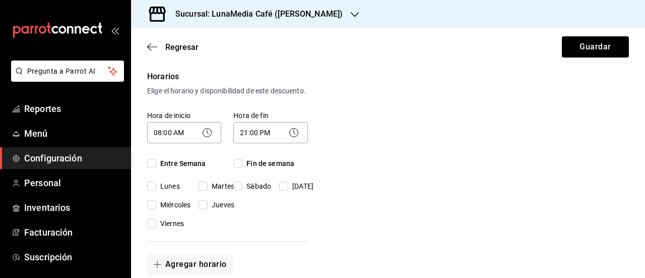
click at [156, 168] on input "Entre Semana" at bounding box center [151, 163] width 9 height 9
checkbox input "true"
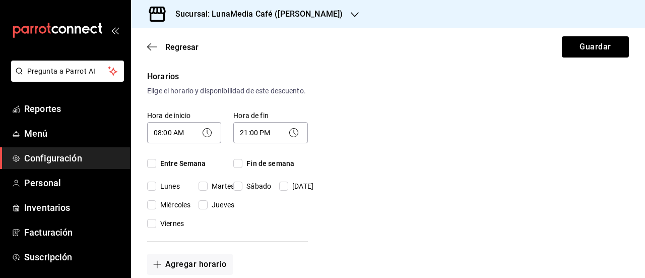
checkbox input "true"
click at [241, 168] on input "Fin de semana" at bounding box center [237, 163] width 9 height 9
checkbox input "true"
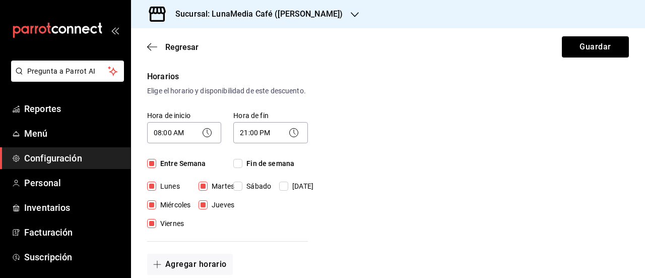
checkbox input "true"
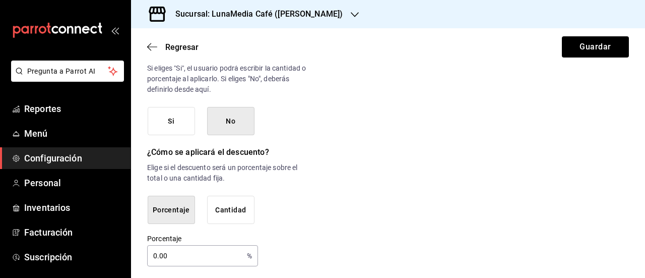
scroll to position [595, 0]
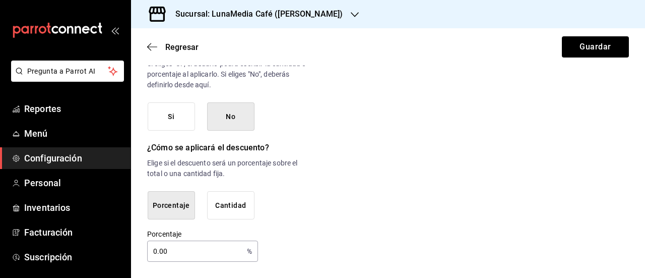
click at [230, 208] on button "Cantidad" at bounding box center [230, 205] width 47 height 29
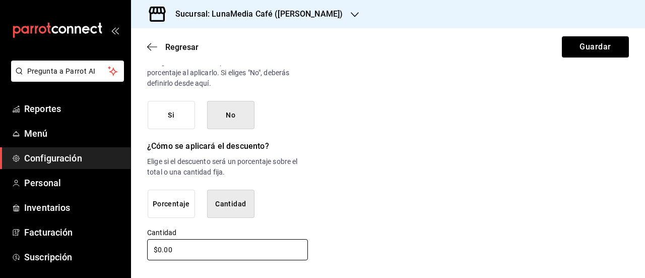
drag, startPoint x: 181, startPoint y: 251, endPoint x: 133, endPoint y: 247, distance: 48.5
type input "$39.00"
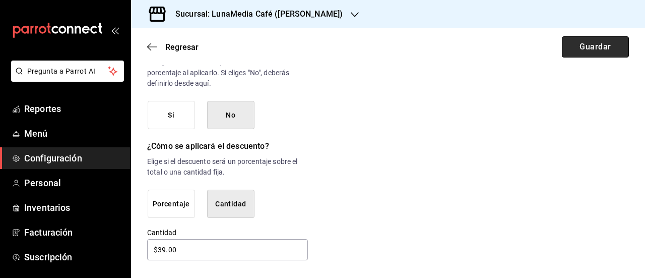
click at [581, 43] on button "Guardar" at bounding box center [595, 46] width 67 height 21
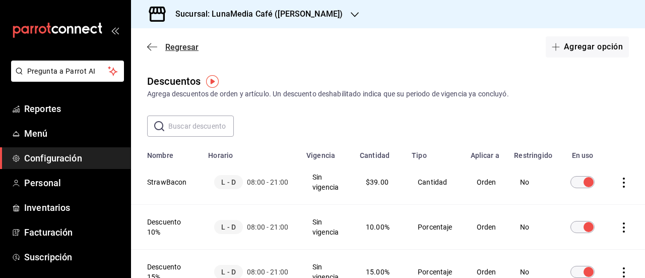
click at [169, 50] on span "Regresar" at bounding box center [181, 47] width 33 height 10
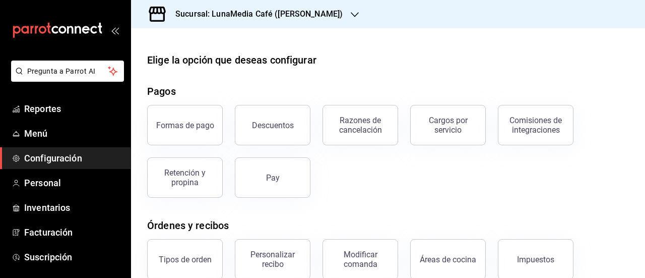
click at [286, 17] on h3 "Sucursal: LunaMedia Café ([PERSON_NAME])" at bounding box center [254, 14] width 175 height 12
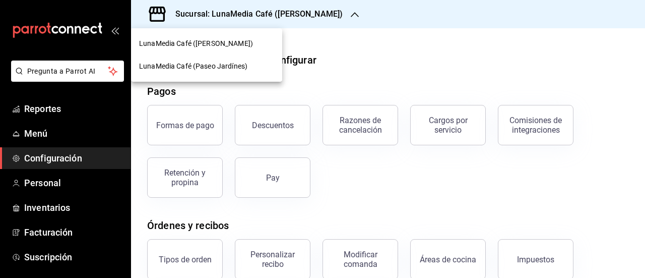
click at [203, 68] on span "LunaMedia Café (Paseo Jardínes)" at bounding box center [193, 66] width 108 height 11
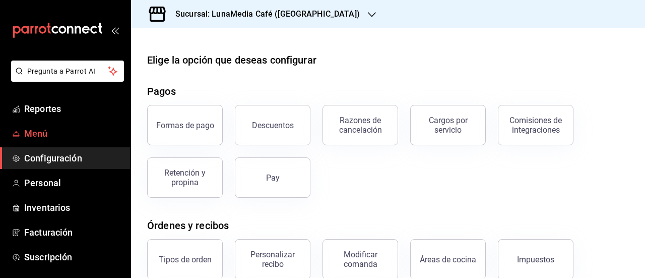
click at [46, 131] on span "Menú" at bounding box center [73, 133] width 98 height 14
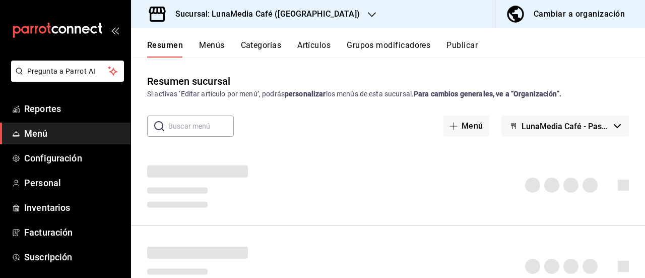
click at [271, 46] on button "Categorías" at bounding box center [261, 48] width 41 height 17
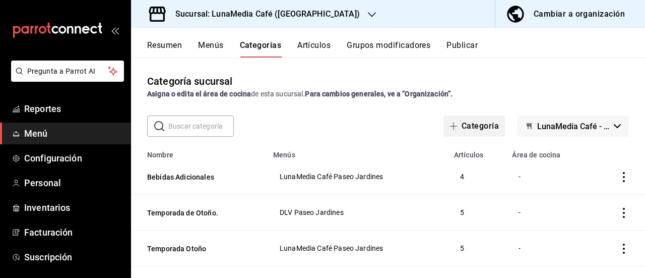
click at [458, 123] on button "Categoría" at bounding box center [473, 125] width 61 height 21
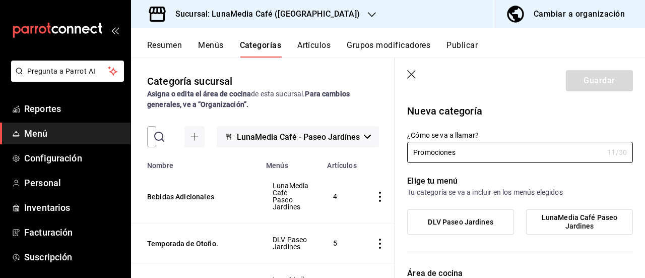
type input "Promociones"
click at [565, 229] on span "LunaMedia Café Paseo Jardines" at bounding box center [580, 221] width 92 height 17
click at [0, 0] on input "LunaMedia Café Paseo Jardines" at bounding box center [0, 0] width 0 height 0
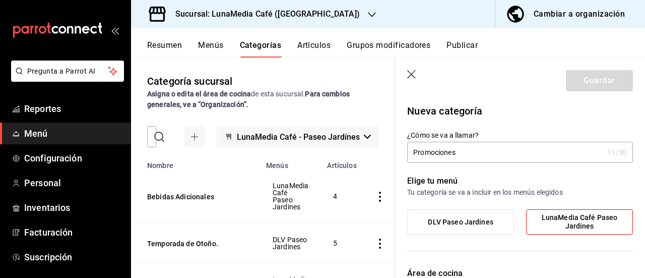
click at [503, 129] on div "¿Cómo se va a llamar? Promociones 11 /30 ¿Cómo se va a llamar?" at bounding box center [514, 140] width 238 height 44
click at [410, 74] on icon "button" at bounding box center [412, 75] width 10 height 10
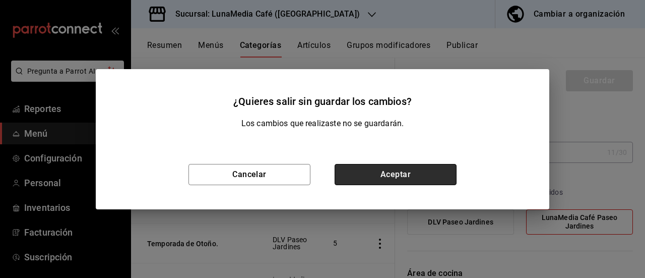
click at [380, 182] on button "Aceptar" at bounding box center [396, 174] width 122 height 21
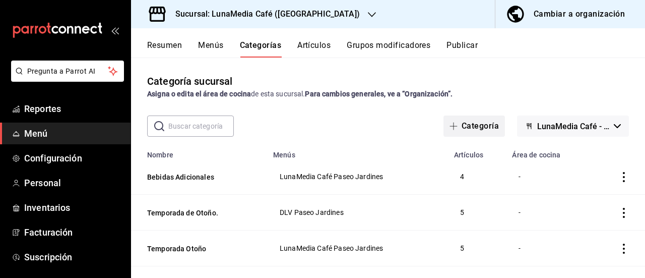
click at [465, 126] on button "Categoría" at bounding box center [473, 125] width 61 height 21
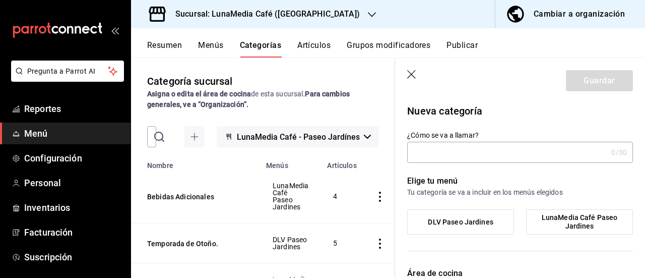
click at [467, 155] on input "¿Cómo se va a llamar?" at bounding box center [507, 152] width 200 height 20
click at [545, 218] on span "LunaMedia Café Paseo Jardines" at bounding box center [580, 221] width 92 height 17
click at [0, 0] on input "LunaMedia Café Paseo Jardines" at bounding box center [0, 0] width 0 height 0
click at [455, 159] on input "¿Cómo se va a llamar?" at bounding box center [507, 152] width 200 height 20
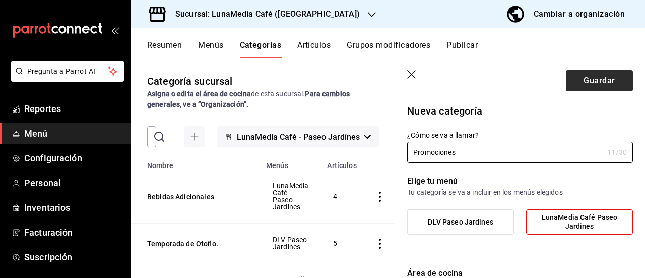
type input "Promociones"
click at [573, 79] on button "Guardar" at bounding box center [599, 80] width 67 height 21
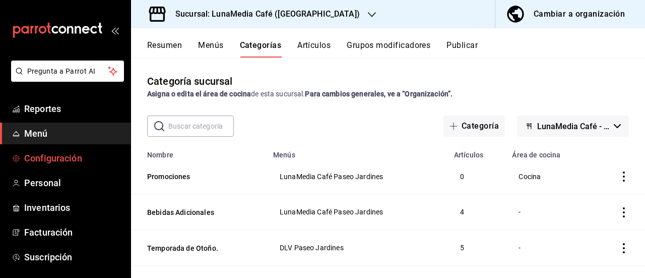
click at [51, 158] on span "Configuración" at bounding box center [73, 158] width 98 height 14
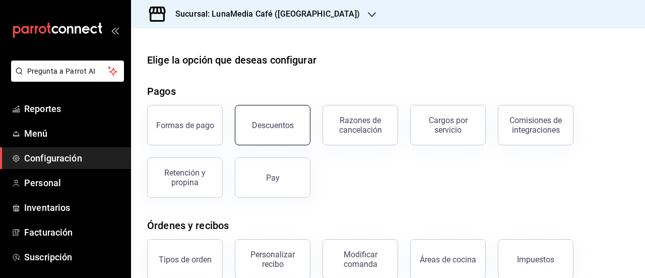
click at [269, 132] on button "Descuentos" at bounding box center [273, 125] width 76 height 40
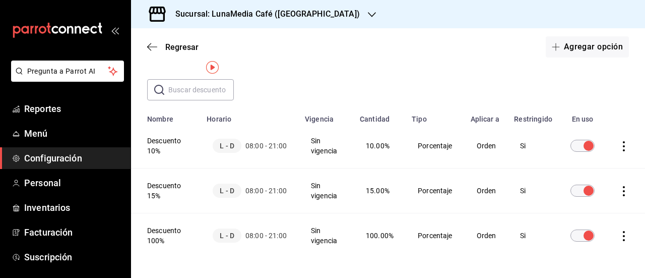
scroll to position [50, 0]
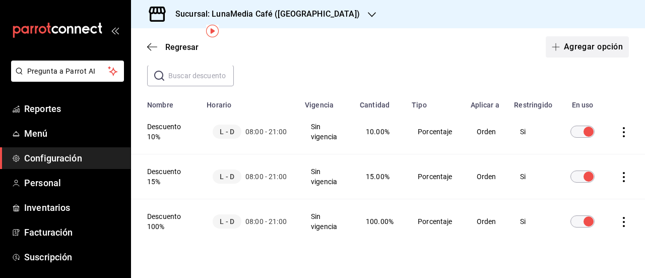
click at [552, 48] on icon "button" at bounding box center [556, 47] width 8 height 8
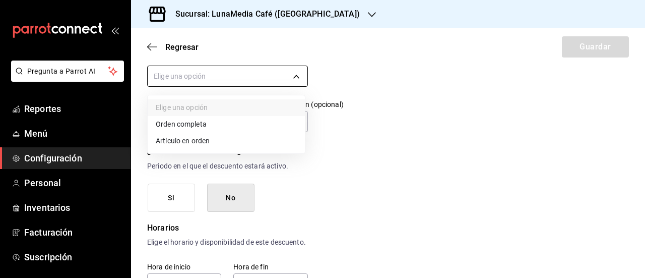
click at [192, 78] on body "Pregunta a Parrot AI Reportes Menú Configuración Personal Inventarios Facturaci…" at bounding box center [322, 139] width 645 height 278
click at [183, 127] on li "Orden completa" at bounding box center [226, 124] width 157 height 17
type input "ORDER"
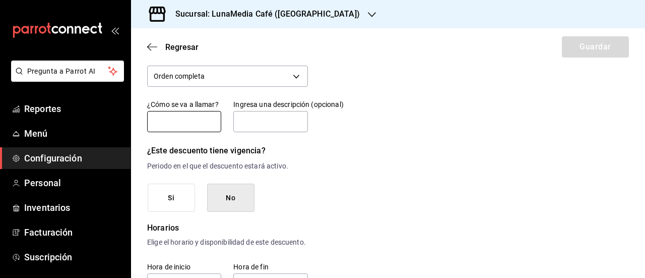
click at [175, 122] on input "text" at bounding box center [184, 121] width 74 height 21
type input "StrawBacon"
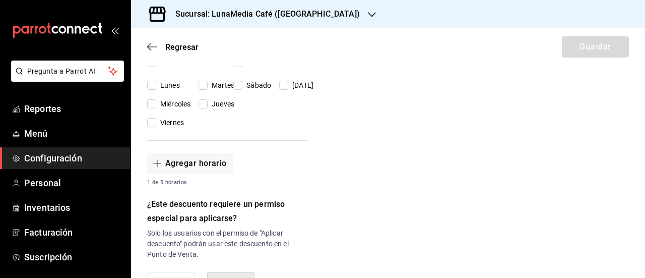
scroll to position [202, 0]
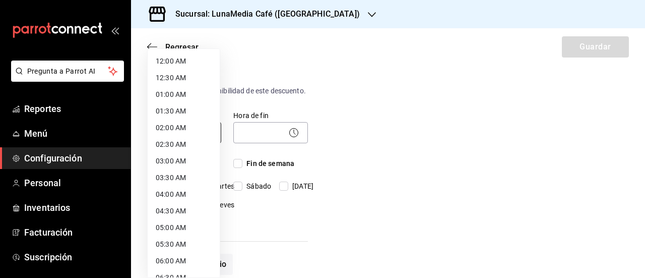
click at [181, 134] on body "Pregunta a Parrot AI Reportes Menú Configuración Personal Inventarios Facturaci…" at bounding box center [322, 139] width 645 height 278
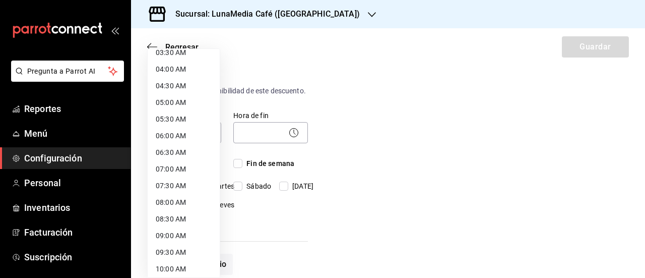
scroll to position [151, 0]
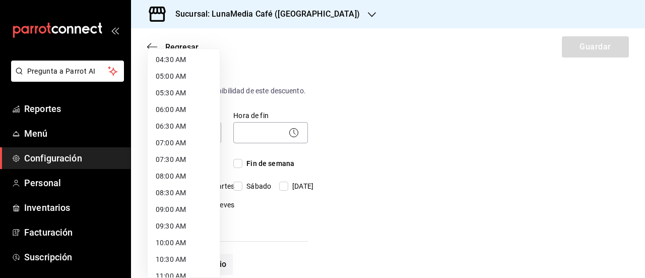
click at [163, 173] on li "08:00 AM" at bounding box center [184, 176] width 72 height 17
type input "08:00"
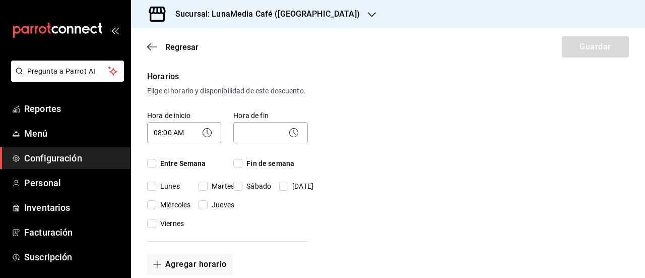
click at [251, 146] on body "Pregunta a Parrot AI Reportes Menú Configuración Personal Inventarios Facturaci…" at bounding box center [322, 139] width 645 height 278
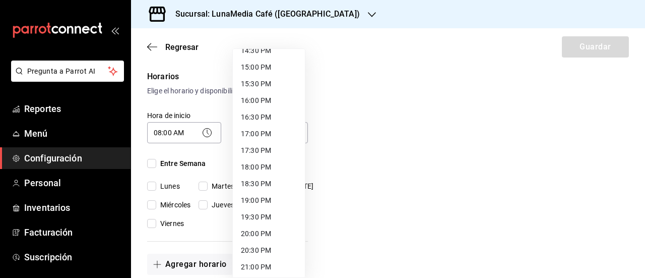
scroll to position [594, 0]
click at [252, 168] on li "21:00 PM" at bounding box center [269, 165] width 72 height 17
type input "21:00"
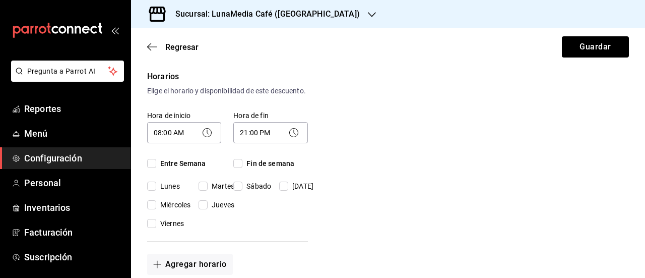
drag, startPoint x: 149, startPoint y: 172, endPoint x: 210, endPoint y: 173, distance: 60.5
click at [152, 168] on input "Entre Semana" at bounding box center [151, 163] width 9 height 9
checkbox input "true"
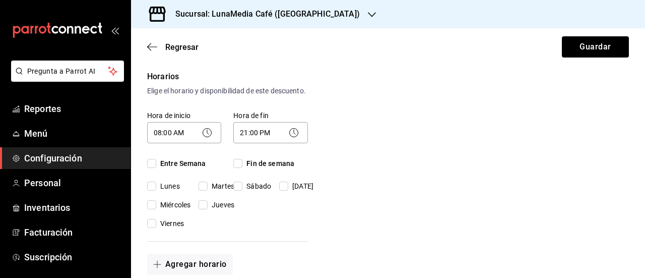
checkbox input "true"
click at [233, 168] on input "Fin de semana" at bounding box center [237, 163] width 9 height 9
checkbox input "true"
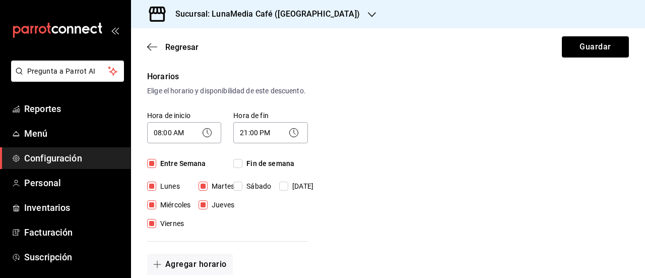
checkbox input "true"
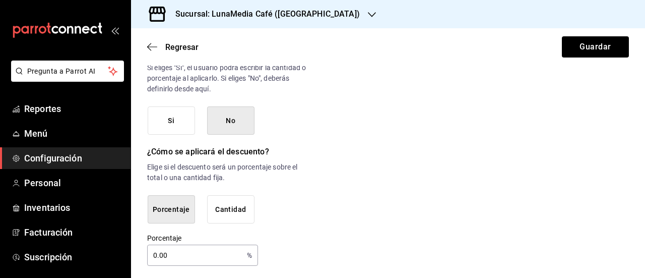
scroll to position [595, 0]
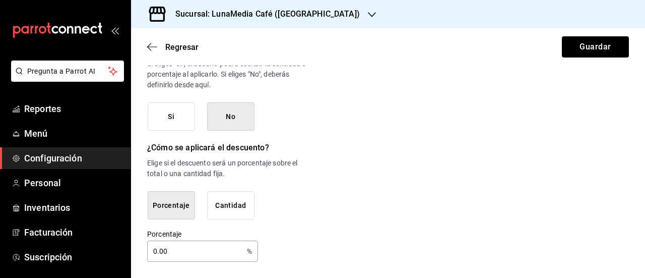
click at [220, 207] on button "Cantidad" at bounding box center [230, 205] width 47 height 29
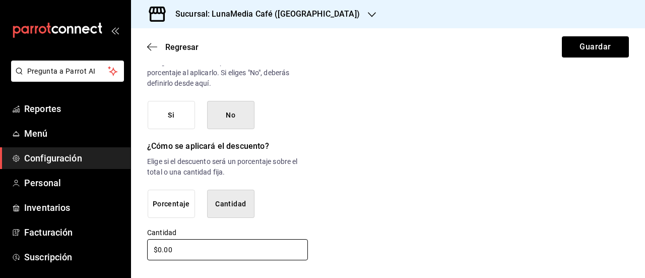
drag, startPoint x: 178, startPoint y: 251, endPoint x: 139, endPoint y: 251, distance: 39.3
type input "$39.00"
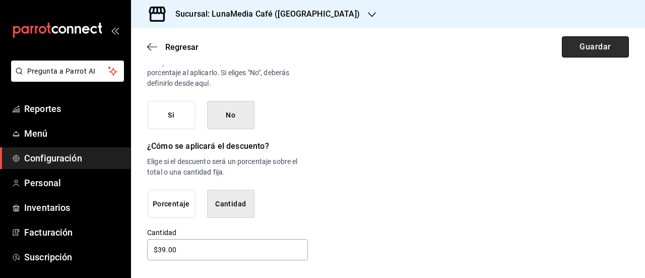
click at [576, 49] on button "Guardar" at bounding box center [595, 46] width 67 height 21
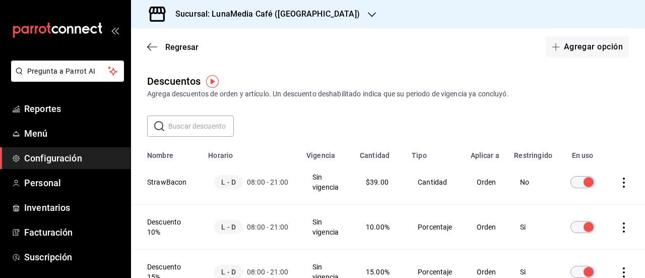
click at [269, 66] on main "Regresar Agregar opción Descuentos Agrega descuentos de orden y artículo. Un de…" at bounding box center [388, 209] width 514 height 363
click at [173, 44] on span "Regresar" at bounding box center [181, 47] width 33 height 10
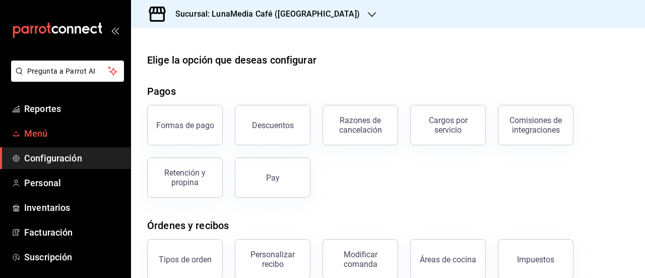
click at [51, 134] on span "Menú" at bounding box center [73, 133] width 98 height 14
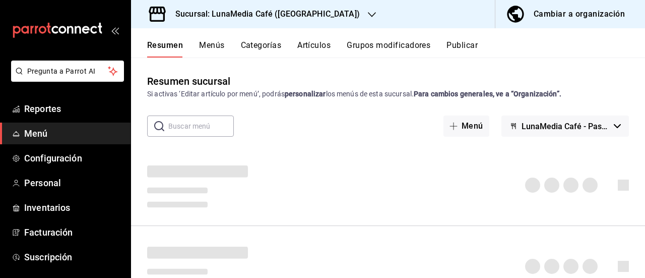
click at [314, 45] on button "Artículos" at bounding box center [313, 48] width 33 height 17
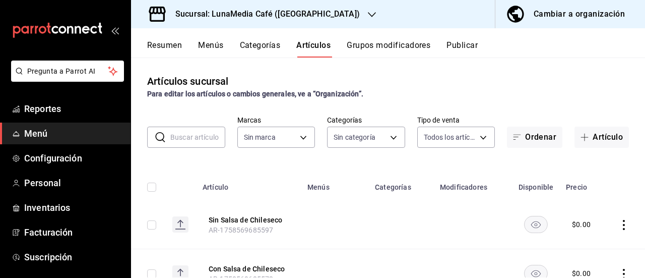
type input "b9a0b28a-a8c6-4fb4-9998-6933c83bd964"
type input "4c8d4ce8-c203-44b9-8986-59a82b5d4e45,9bfd316f-93ff-4a7b-87a1-66fdb06710ce,07494…"
click at [582, 136] on span "button" at bounding box center [586, 137] width 12 height 8
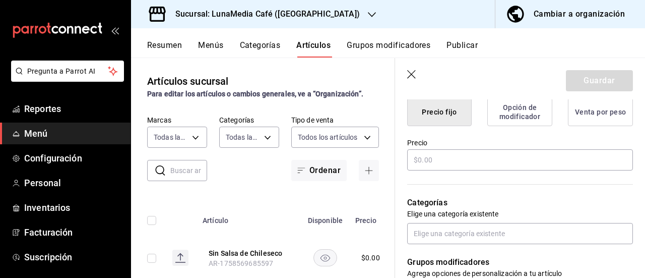
scroll to position [302, 0]
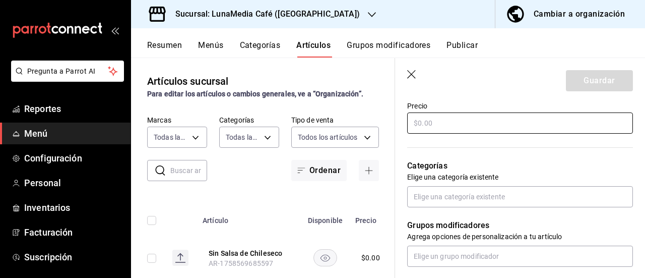
type input "Vaso Reusable"
click at [432, 122] on input "text" at bounding box center [520, 122] width 226 height 21
type input "$3.00"
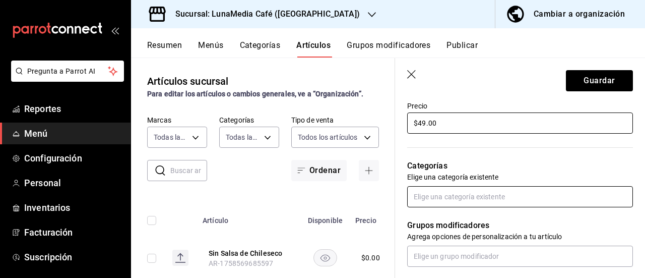
type input "$49.00"
click at [481, 189] on input "text" at bounding box center [520, 196] width 226 height 21
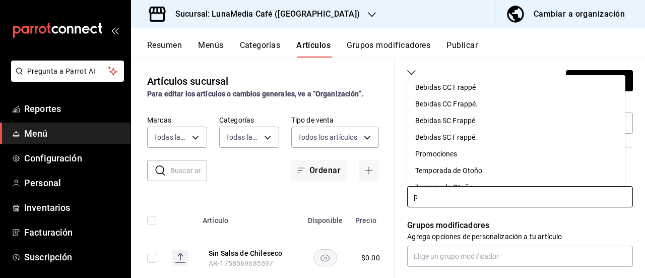
type input "pr"
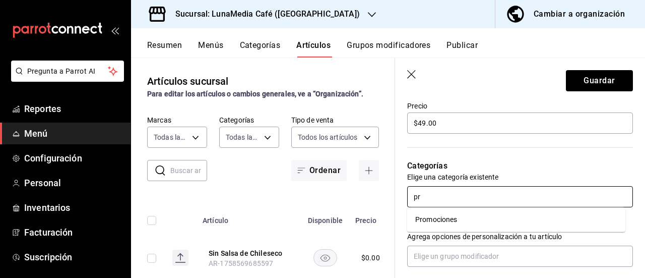
click at [455, 219] on li "Promociones" at bounding box center [516, 219] width 218 height 17
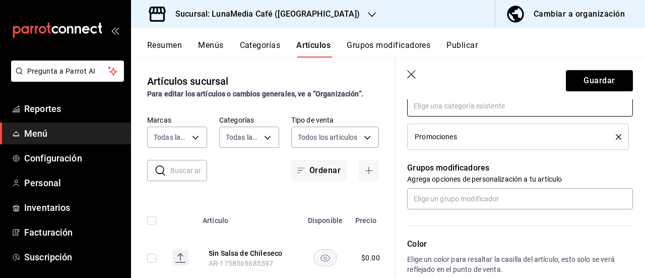
scroll to position [454, 0]
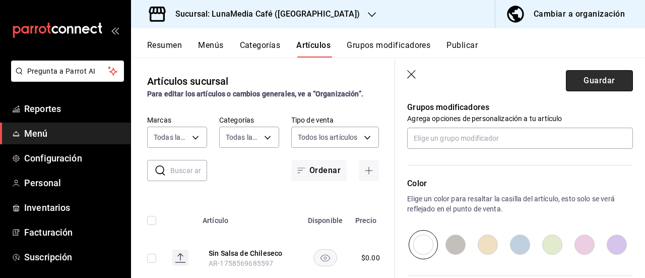
click at [571, 89] on button "Guardar" at bounding box center [599, 80] width 67 height 21
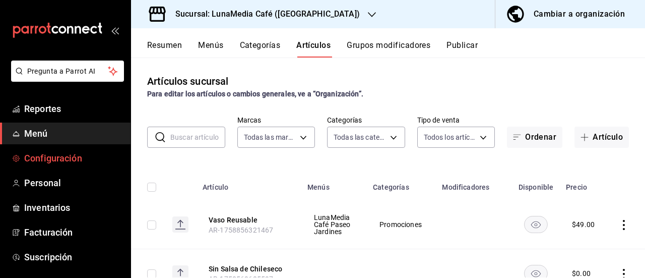
click at [46, 157] on span "Configuración" at bounding box center [73, 158] width 98 height 14
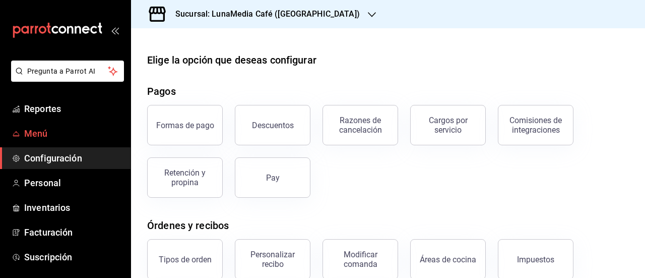
click at [69, 131] on span "Menú" at bounding box center [73, 133] width 98 height 14
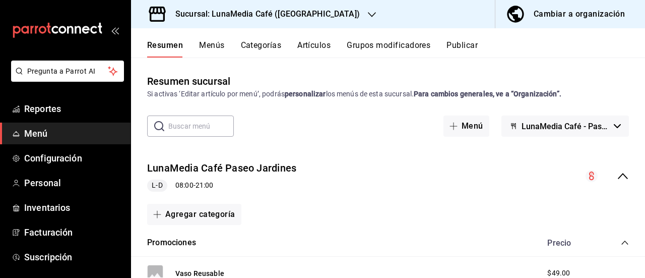
click at [215, 54] on button "Menús" at bounding box center [211, 48] width 25 height 17
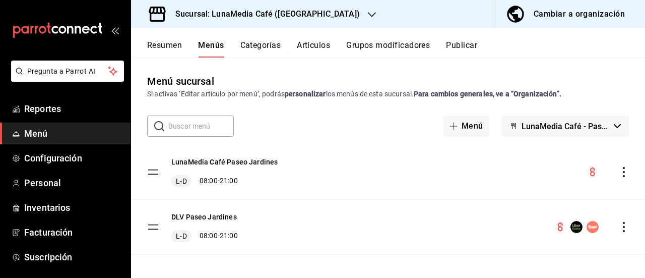
click at [619, 176] on icon "actions" at bounding box center [624, 172] width 10 height 10
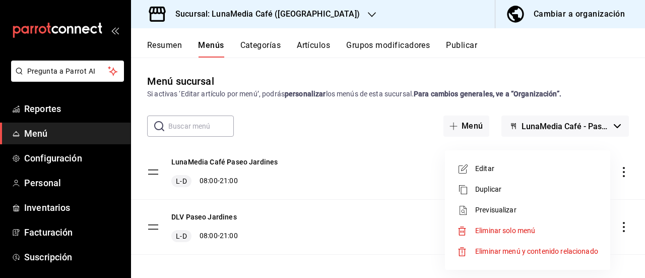
click at [535, 171] on span "Editar" at bounding box center [536, 168] width 123 height 11
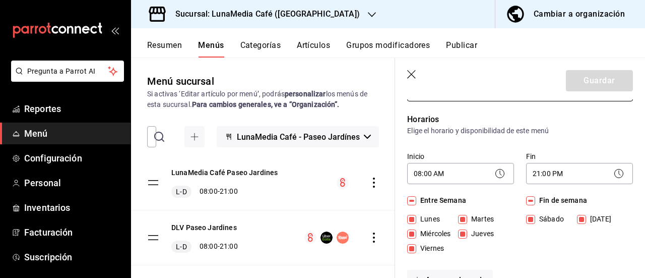
scroll to position [101, 0]
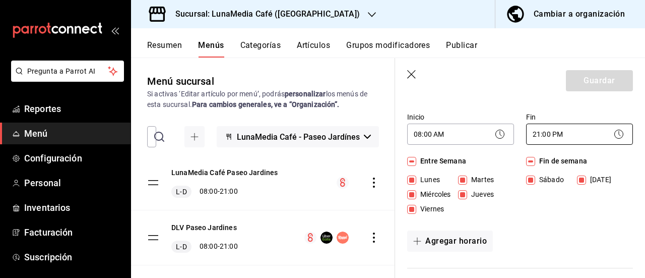
click at [546, 141] on body "Pregunta a Parrot AI Reportes Menú Configuración Personal Inventarios Facturaci…" at bounding box center [322, 139] width 645 height 278
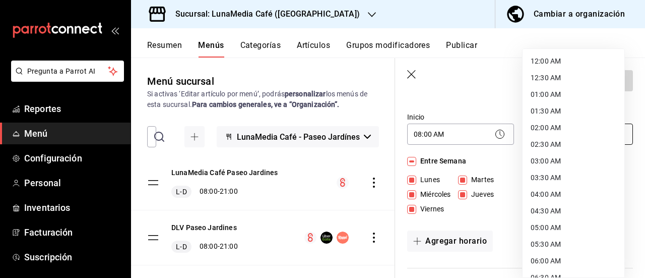
scroll to position [594, 0]
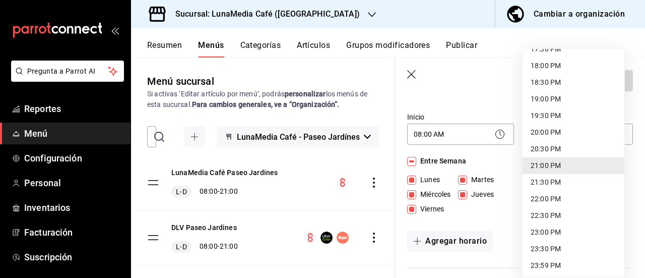
click at [547, 231] on li "23:00 PM" at bounding box center [574, 232] width 102 height 17
type input "23:00"
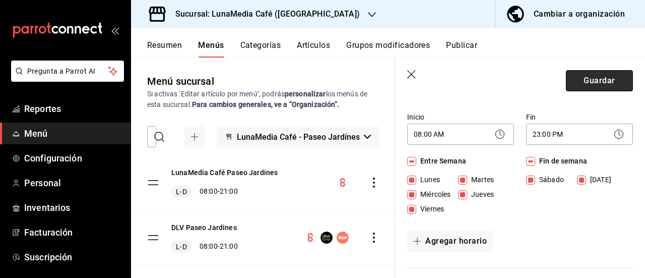
click at [583, 86] on button "Guardar" at bounding box center [599, 80] width 67 height 21
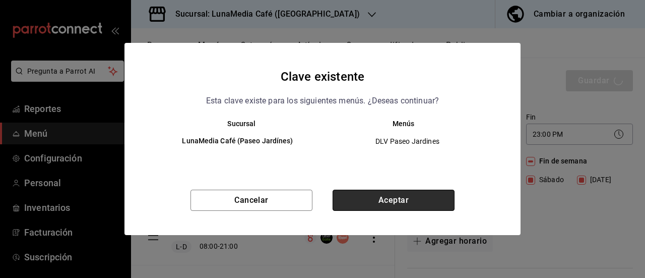
click at [386, 195] on button "Aceptar" at bounding box center [394, 199] width 122 height 21
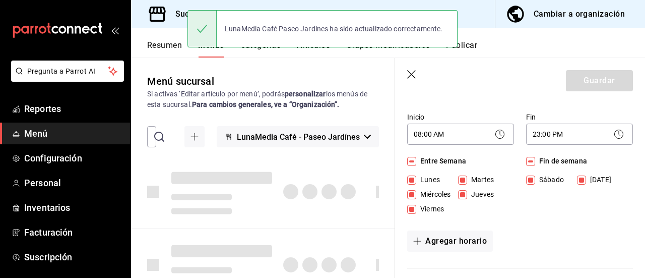
checkbox input "false"
type input "1758856397136"
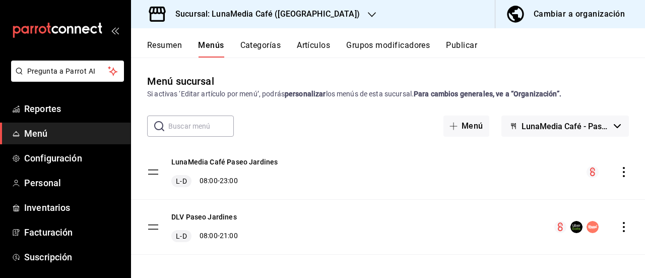
click at [619, 231] on icon "actions" at bounding box center [624, 227] width 10 height 10
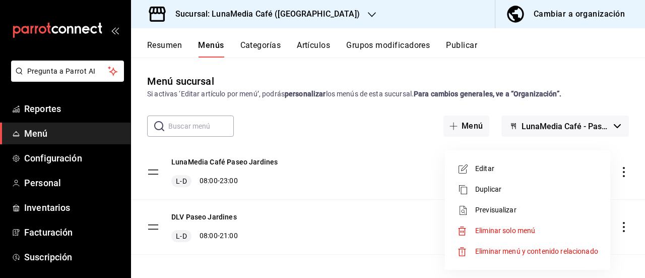
click at [507, 169] on span "Editar" at bounding box center [536, 168] width 123 height 11
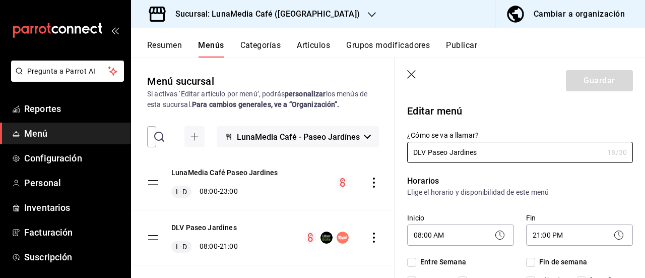
checkbox input "true"
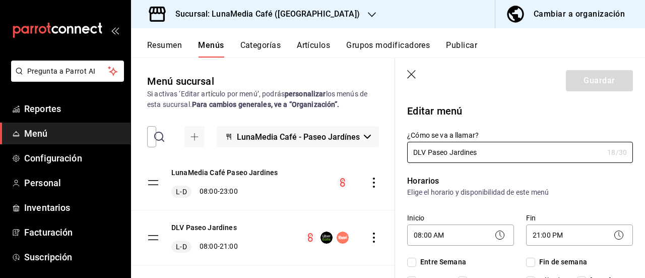
checkbox input "true"
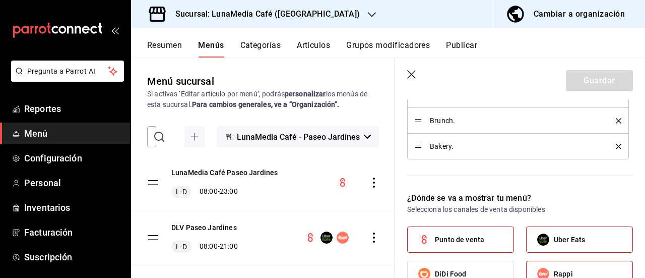
scroll to position [605, 0]
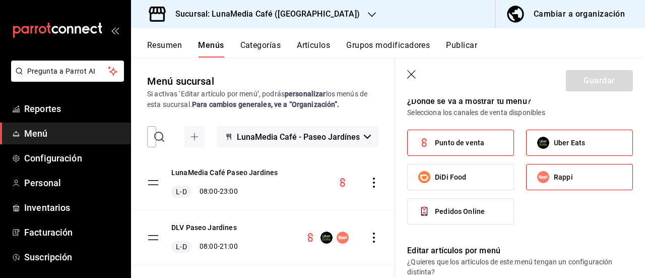
click at [442, 138] on span "Punto de venta" at bounding box center [459, 143] width 49 height 11
click at [435, 138] on input "Punto de venta" at bounding box center [424, 142] width 21 height 21
checkbox input "false"
click at [581, 74] on button "Guardar" at bounding box center [599, 80] width 67 height 21
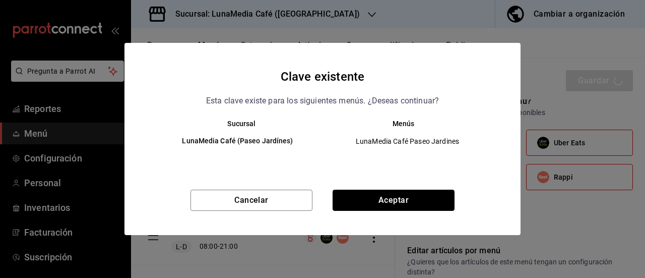
drag, startPoint x: 409, startPoint y: 194, endPoint x: 429, endPoint y: 177, distance: 26.5
click at [409, 195] on button "Aceptar" at bounding box center [394, 199] width 122 height 21
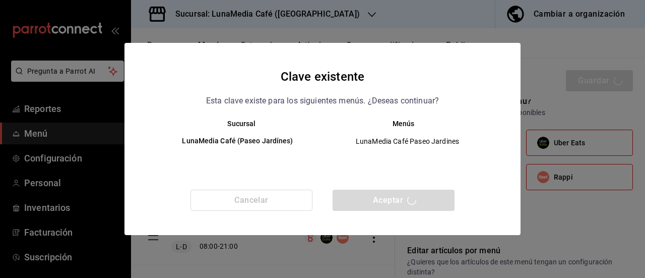
checkbox input "false"
type input "1758856529073"
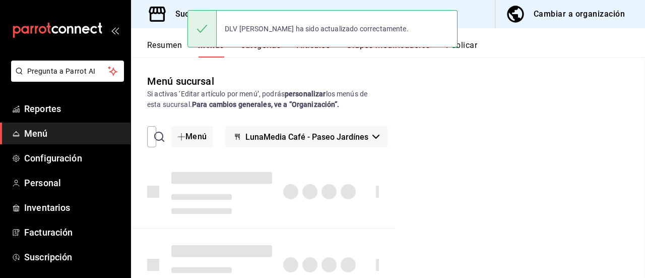
checkbox input "false"
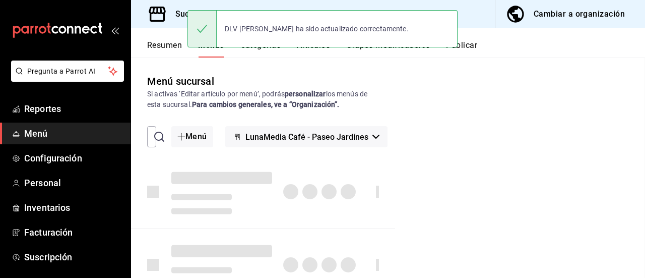
checkbox input "false"
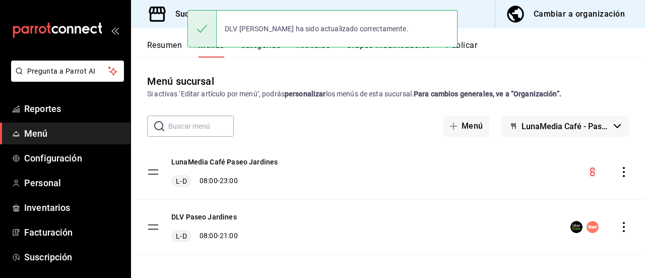
click at [472, 45] on button "Publicar" at bounding box center [461, 48] width 31 height 17
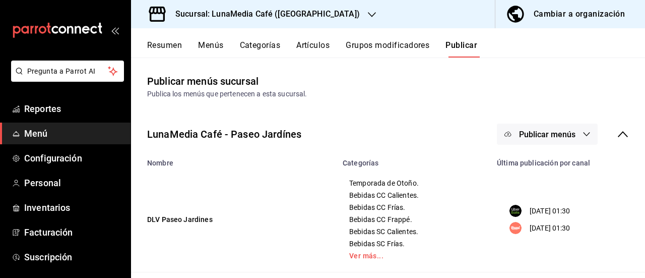
click at [581, 141] on button "Publicar menús" at bounding box center [547, 133] width 101 height 21
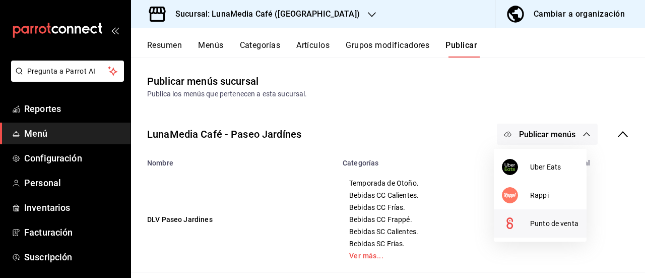
click at [533, 227] on span "Punto de venta" at bounding box center [554, 223] width 48 height 11
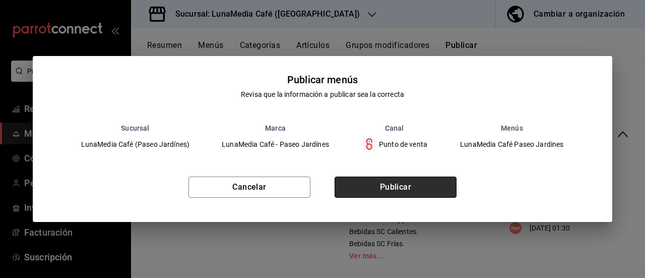
click at [365, 184] on button "Publicar" at bounding box center [396, 186] width 122 height 21
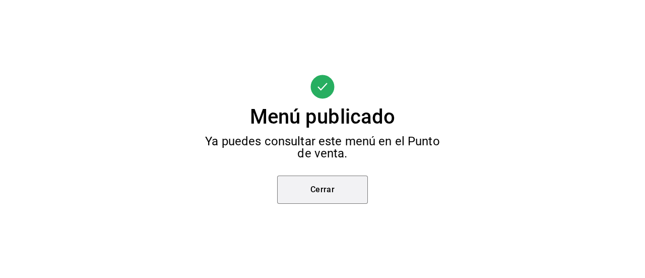
click at [365, 184] on button "Cerrar" at bounding box center [322, 189] width 91 height 28
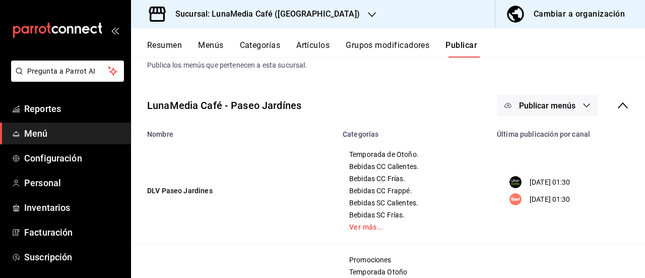
scroll to position [50, 0]
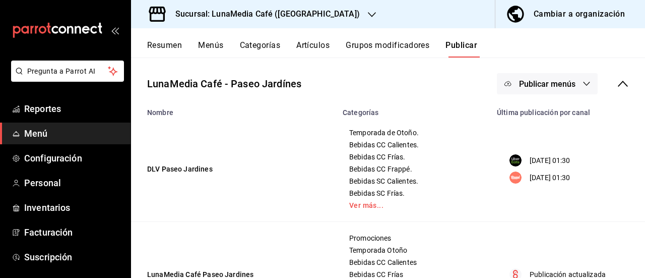
click at [201, 43] on button "Menús" at bounding box center [210, 48] width 25 height 17
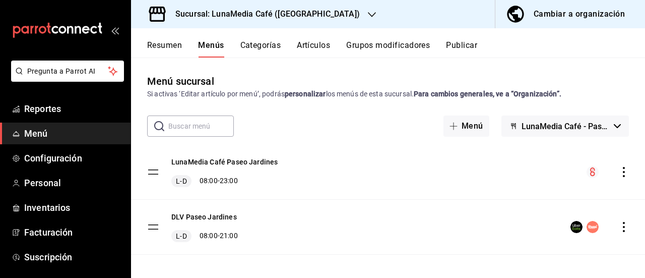
click at [623, 222] on icon "actions" at bounding box center [624, 227] width 2 height 10
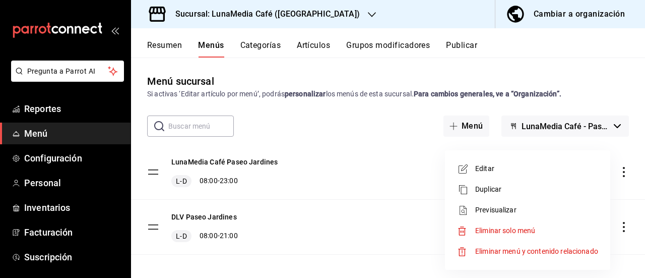
click at [505, 163] on li "Editar" at bounding box center [527, 168] width 157 height 21
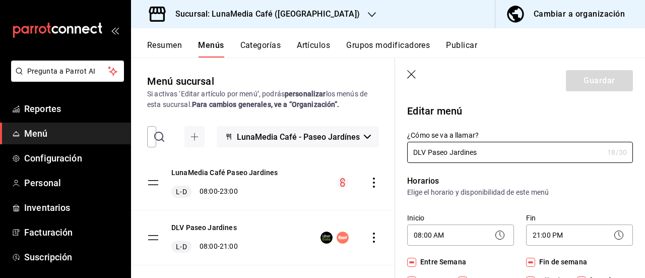
click at [411, 73] on icon "button" at bounding box center [412, 75] width 10 height 10
checkbox input "false"
type input "1758856658609"
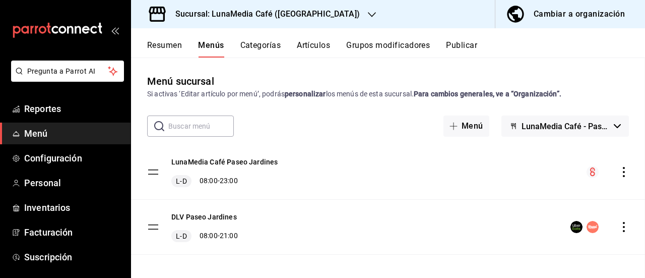
checkbox input "false"
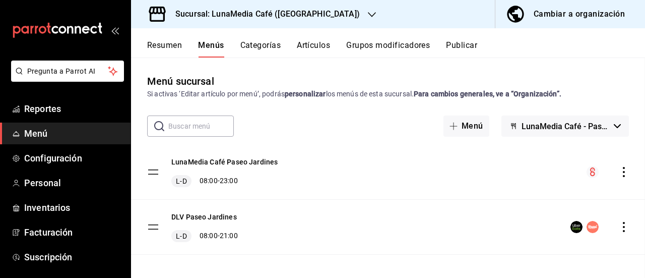
checkbox input "false"
click at [619, 170] on icon "actions" at bounding box center [624, 172] width 10 height 10
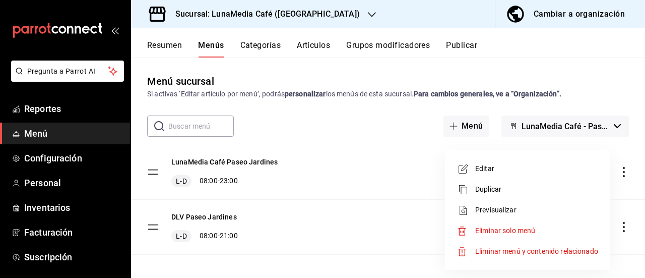
click at [517, 212] on span "Previsualizar" at bounding box center [536, 210] width 123 height 11
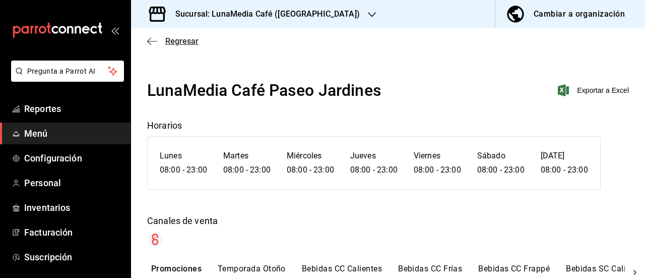
click at [151, 39] on icon "button" at bounding box center [152, 41] width 10 height 9
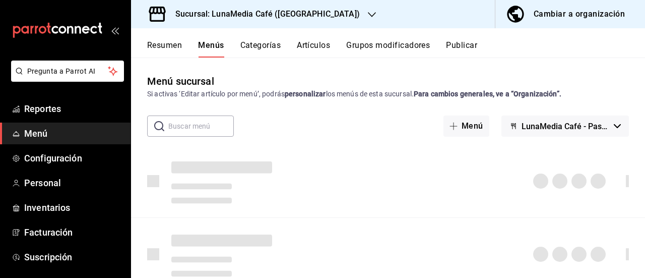
scroll to position [5, 0]
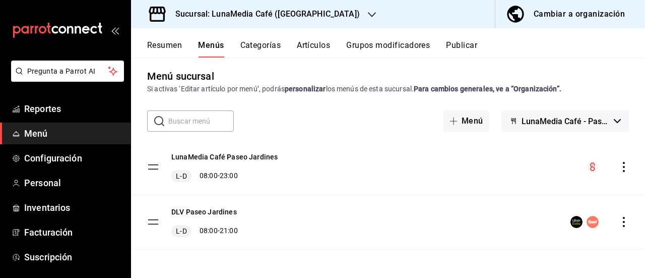
click at [619, 218] on icon "actions" at bounding box center [624, 222] width 10 height 10
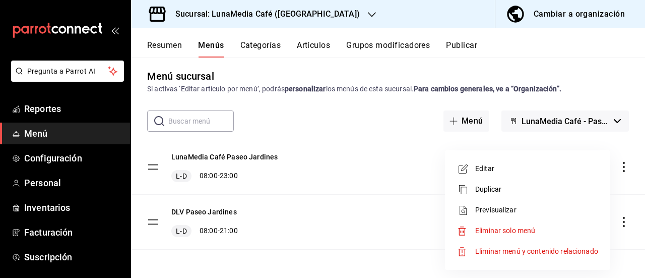
click at [509, 167] on span "Editar" at bounding box center [536, 168] width 123 height 11
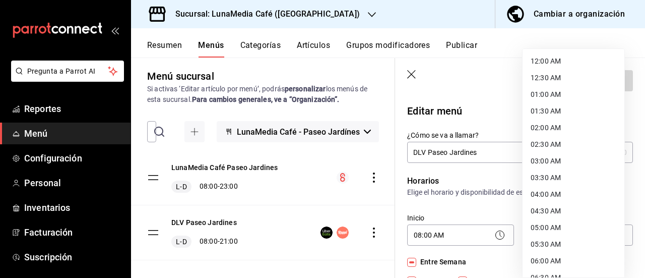
click at [550, 235] on body "Pregunta a Parrot AI Reportes Menú Configuración Personal Inventarios Facturaci…" at bounding box center [322, 139] width 645 height 278
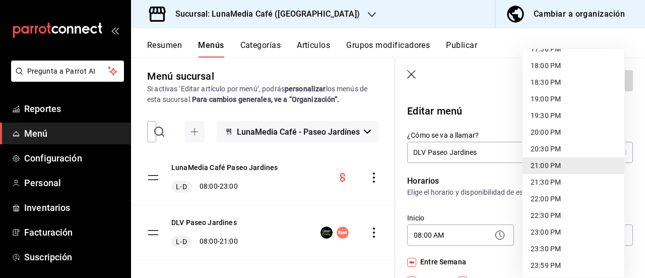
click at [547, 229] on li "23:00 PM" at bounding box center [574, 232] width 102 height 17
type input "23:00"
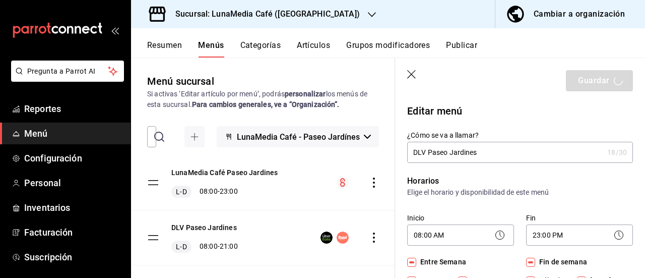
scroll to position [5, 0]
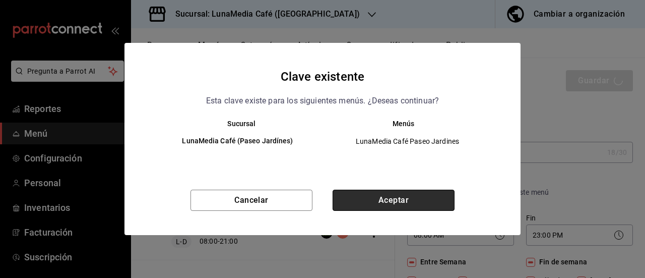
click at [438, 198] on button "Aceptar" at bounding box center [394, 199] width 122 height 21
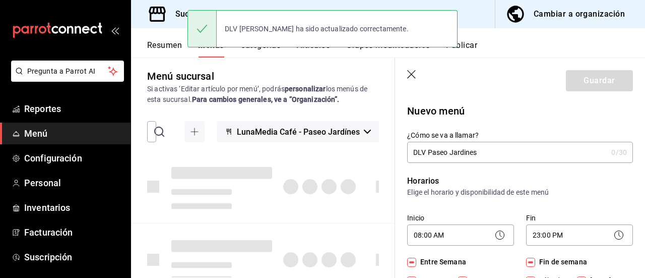
checkbox input "false"
type input "1758856676118"
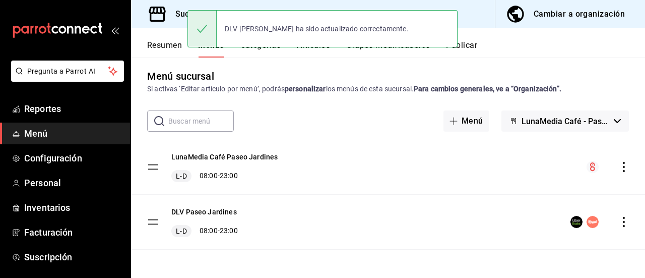
click at [476, 44] on button "Publicar" at bounding box center [461, 48] width 31 height 17
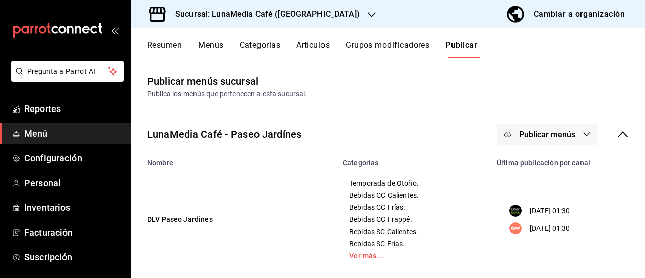
click at [559, 133] on span "Publicar menús" at bounding box center [547, 135] width 56 height 10
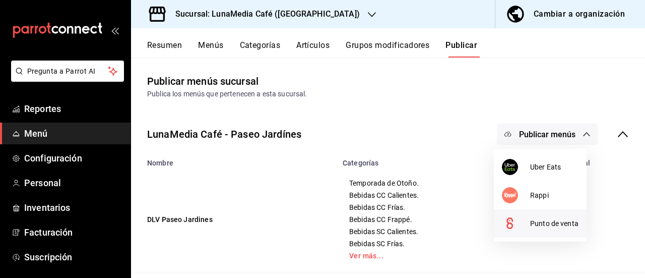
click at [533, 232] on li "Punto de venta" at bounding box center [540, 223] width 93 height 28
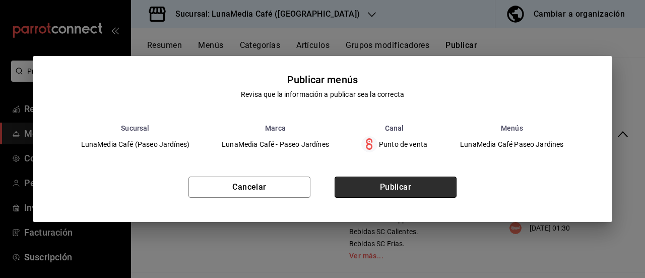
click at [418, 187] on button "Publicar" at bounding box center [396, 186] width 122 height 21
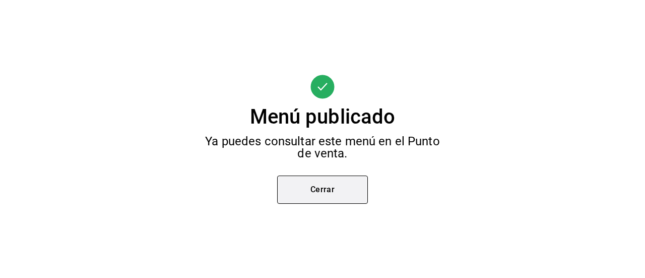
click at [325, 187] on button "Cerrar" at bounding box center [322, 189] width 91 height 28
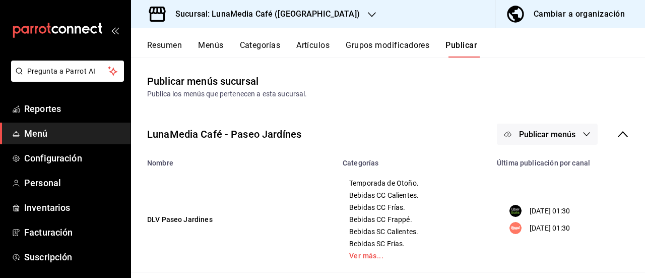
click at [168, 47] on button "Resumen" at bounding box center [164, 48] width 35 height 17
